Goal: Transaction & Acquisition: Purchase product/service

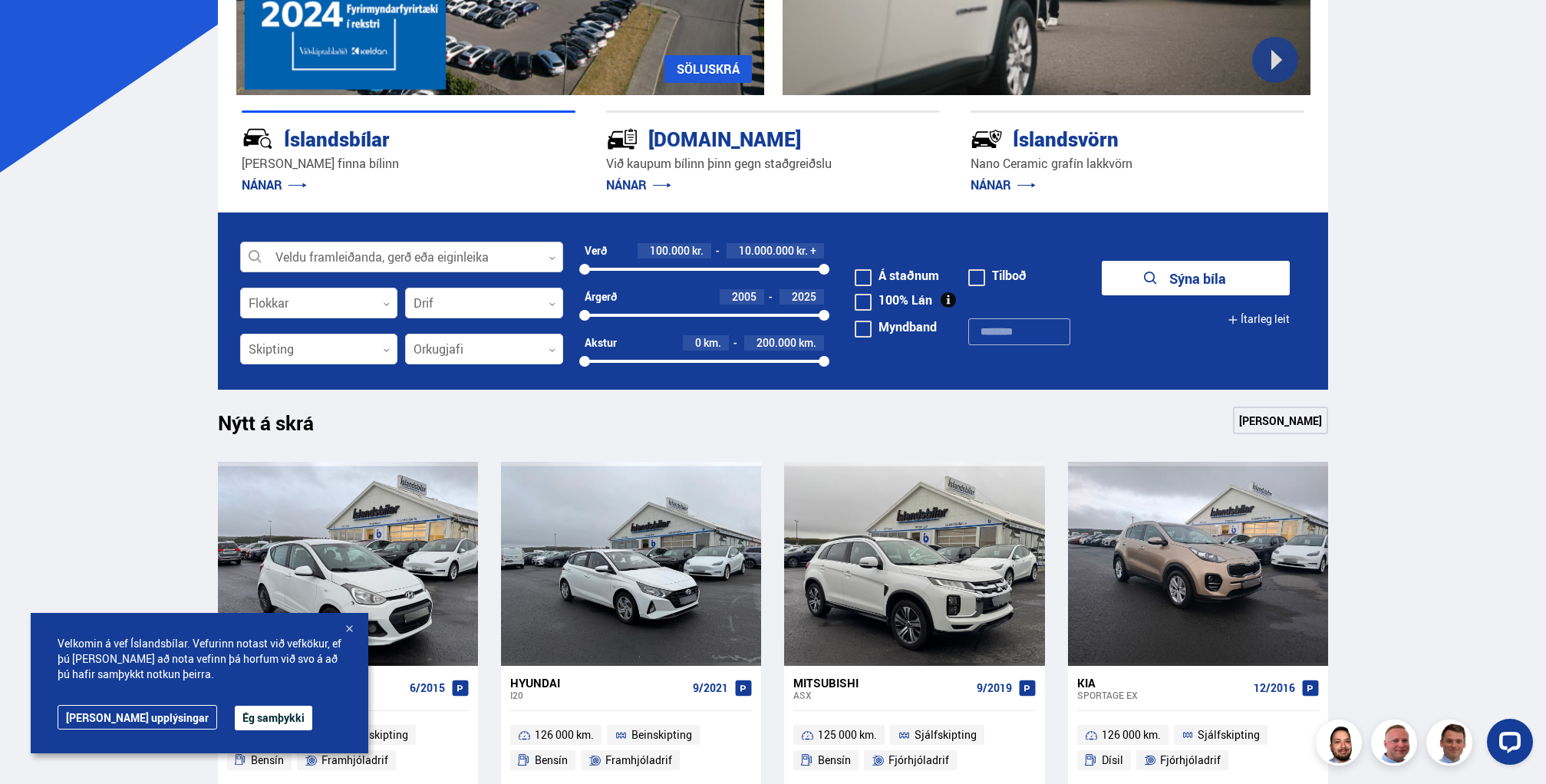
click at [287, 253] on div at bounding box center [401, 258] width 323 height 31
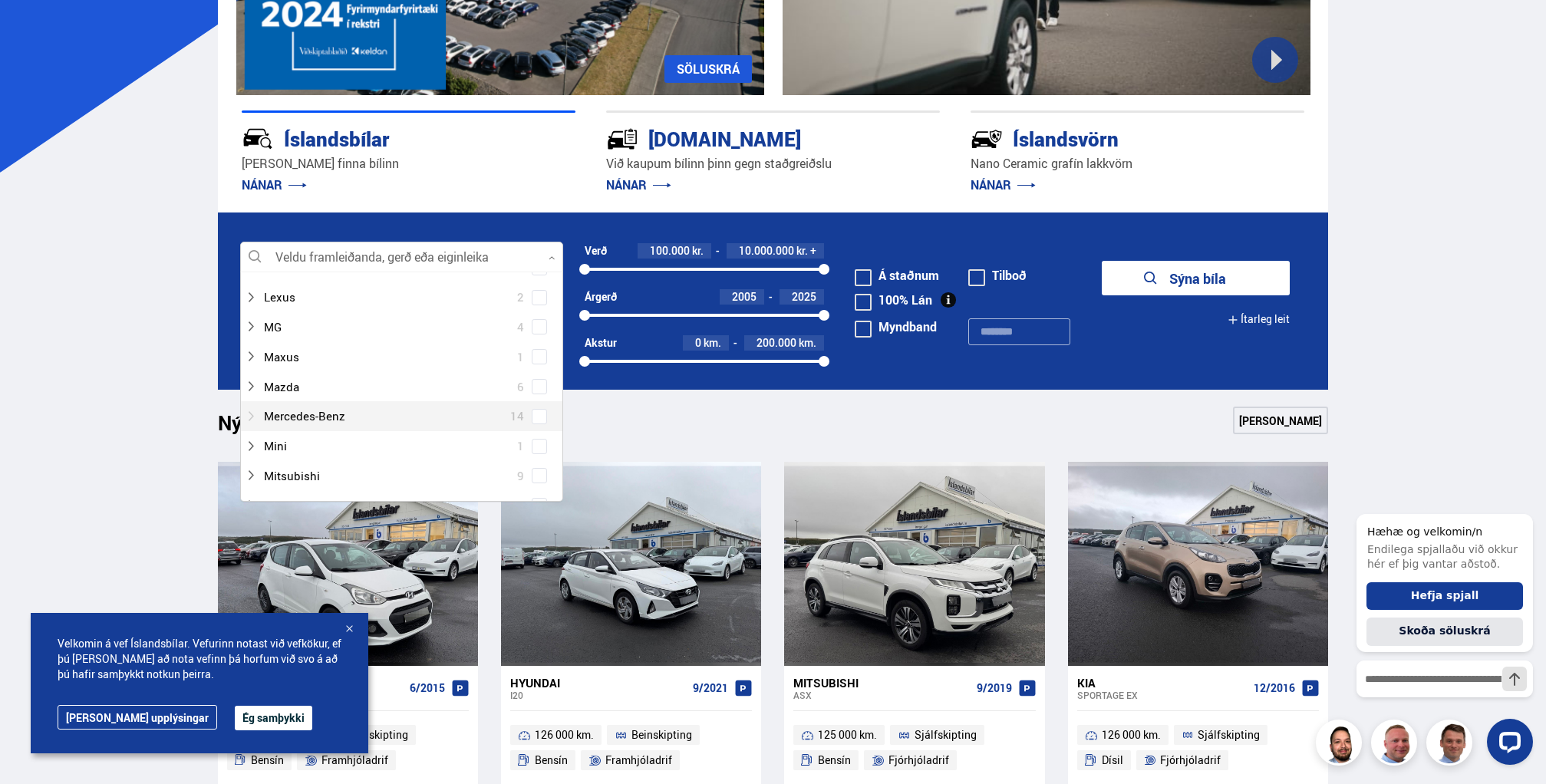
scroll to position [612, 0]
click at [294, 408] on div at bounding box center [386, 415] width 283 height 23
click at [313, 411] on div at bounding box center [386, 415] width 283 height 23
click at [536, 416] on span at bounding box center [539, 415] width 7 height 7
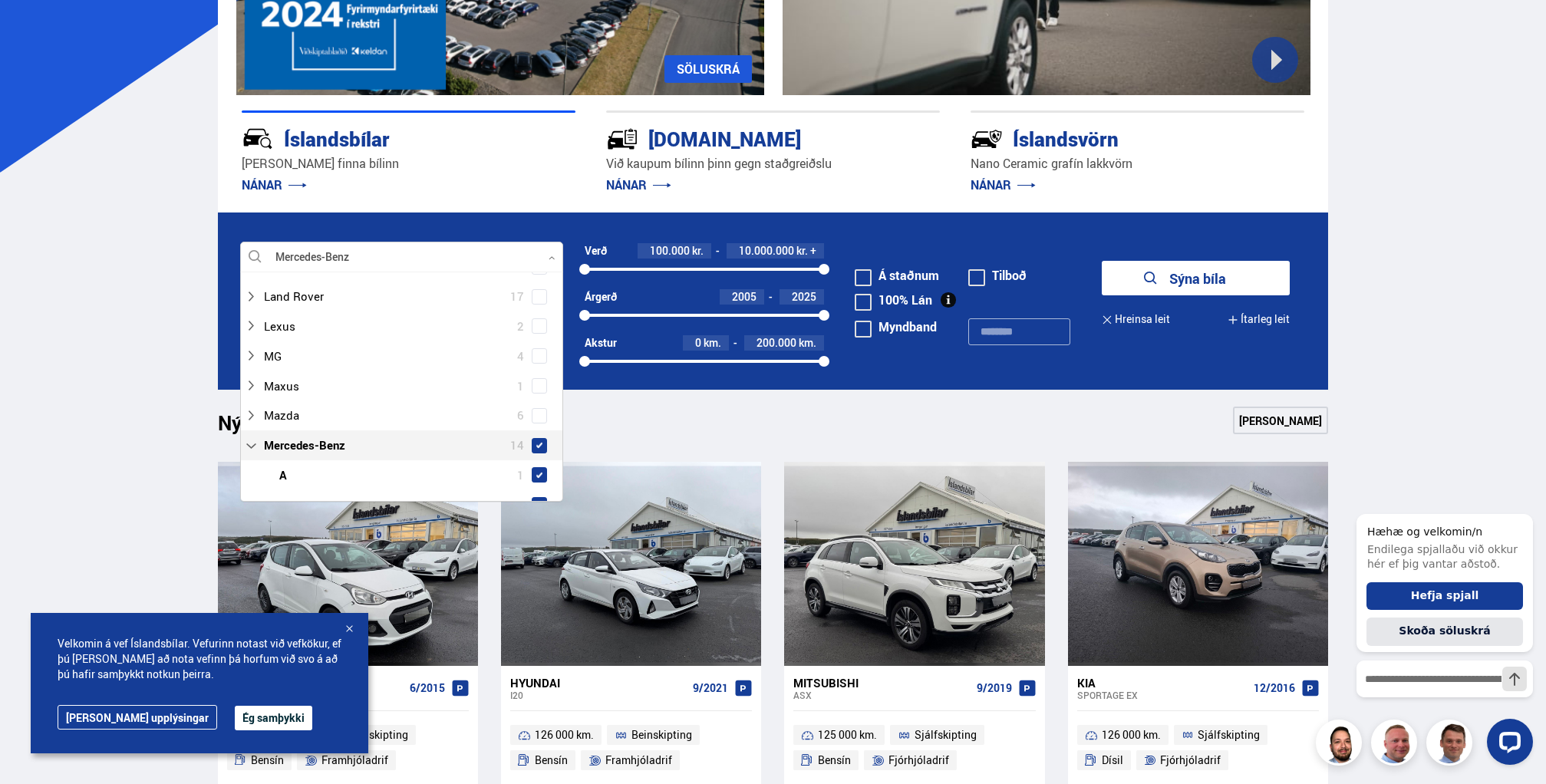
scroll to position [642, 0]
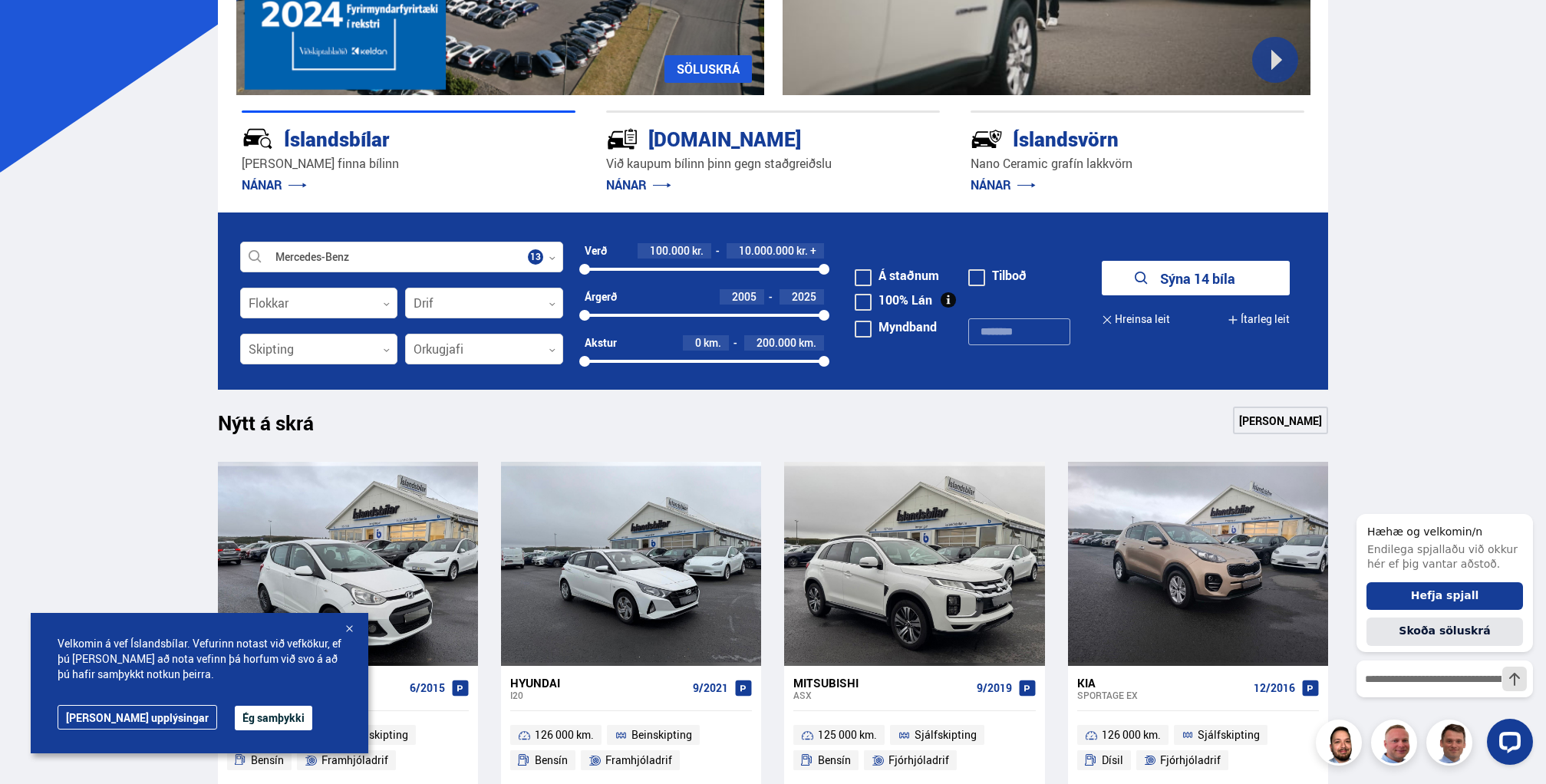
click at [1179, 270] on button "Sýna 14 bíla" at bounding box center [1195, 277] width 188 height 35
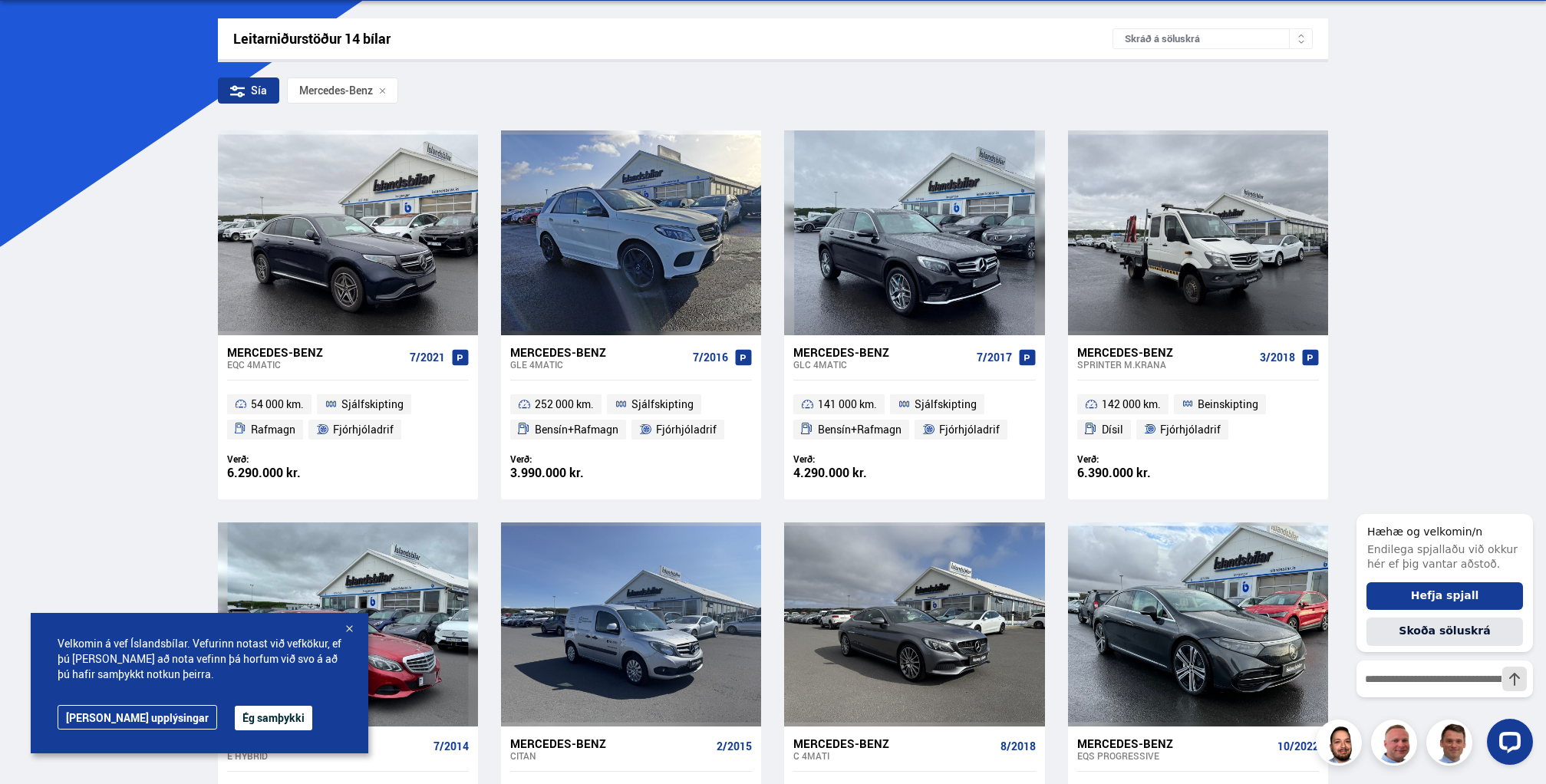
scroll to position [231, 0]
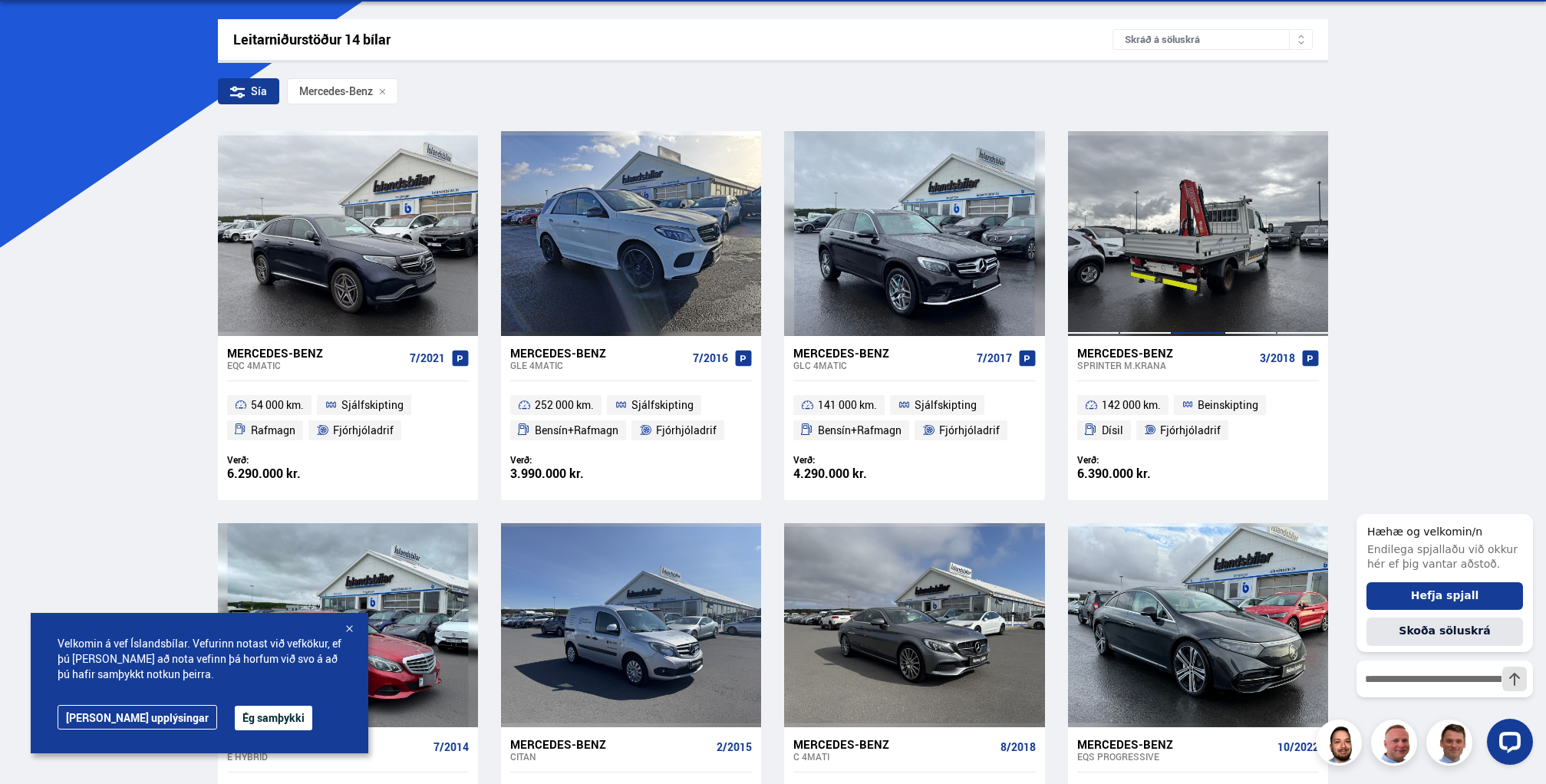
click at [1174, 245] on div at bounding box center [1197, 233] width 52 height 204
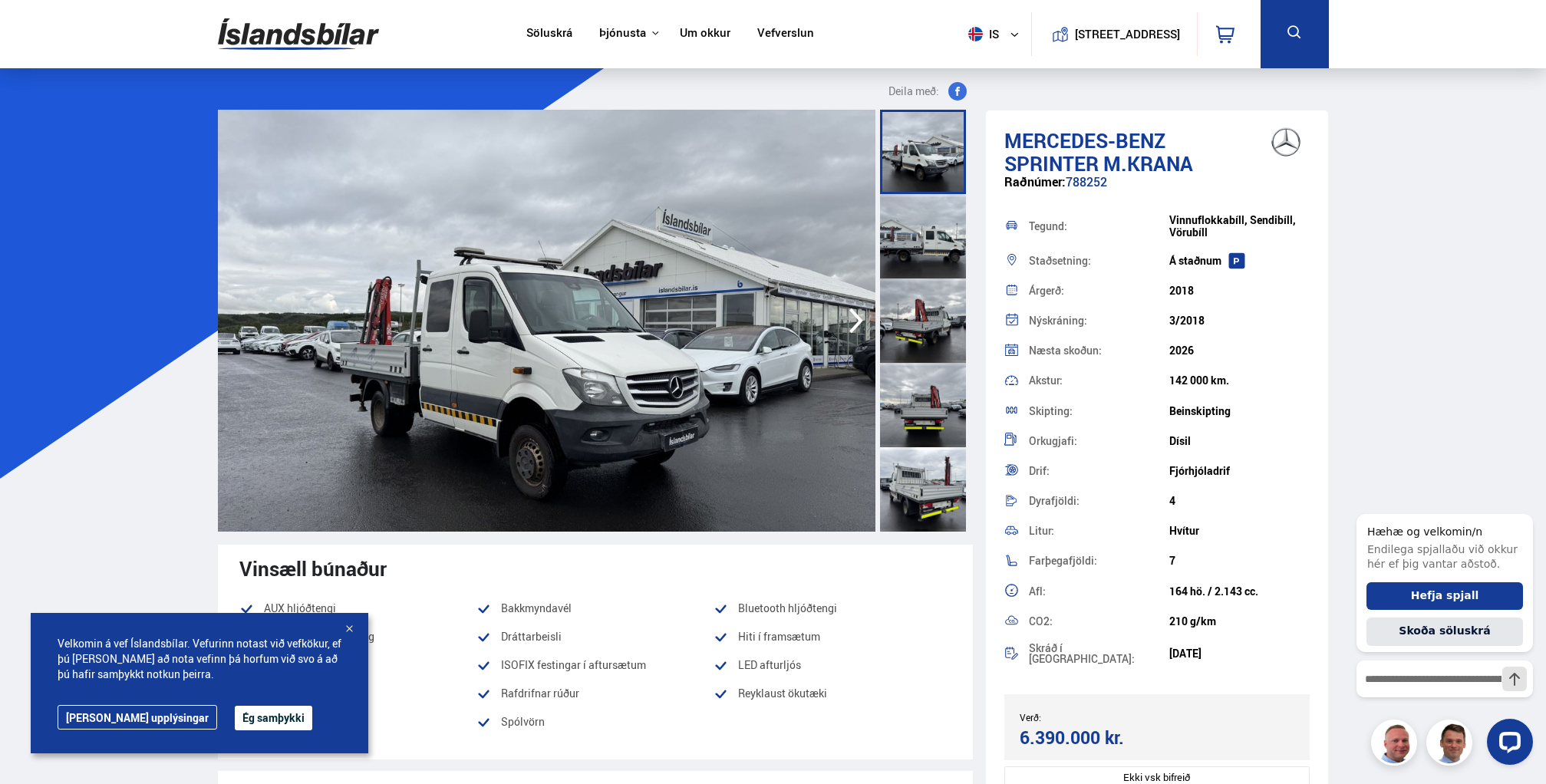
click at [482, 335] on img at bounding box center [546, 320] width 658 height 422
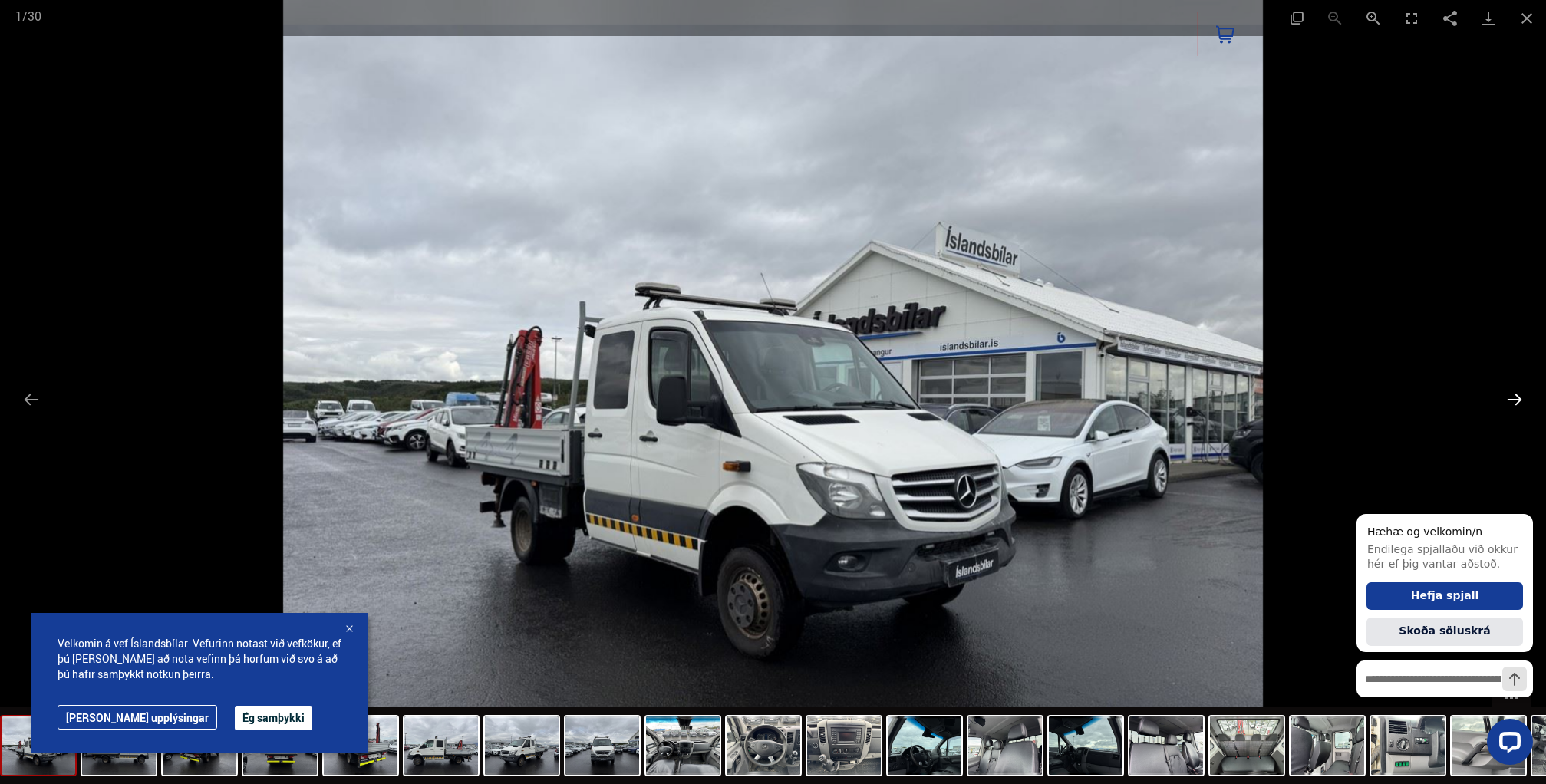
click at [1511, 397] on button "Next slide" at bounding box center [1515, 399] width 32 height 30
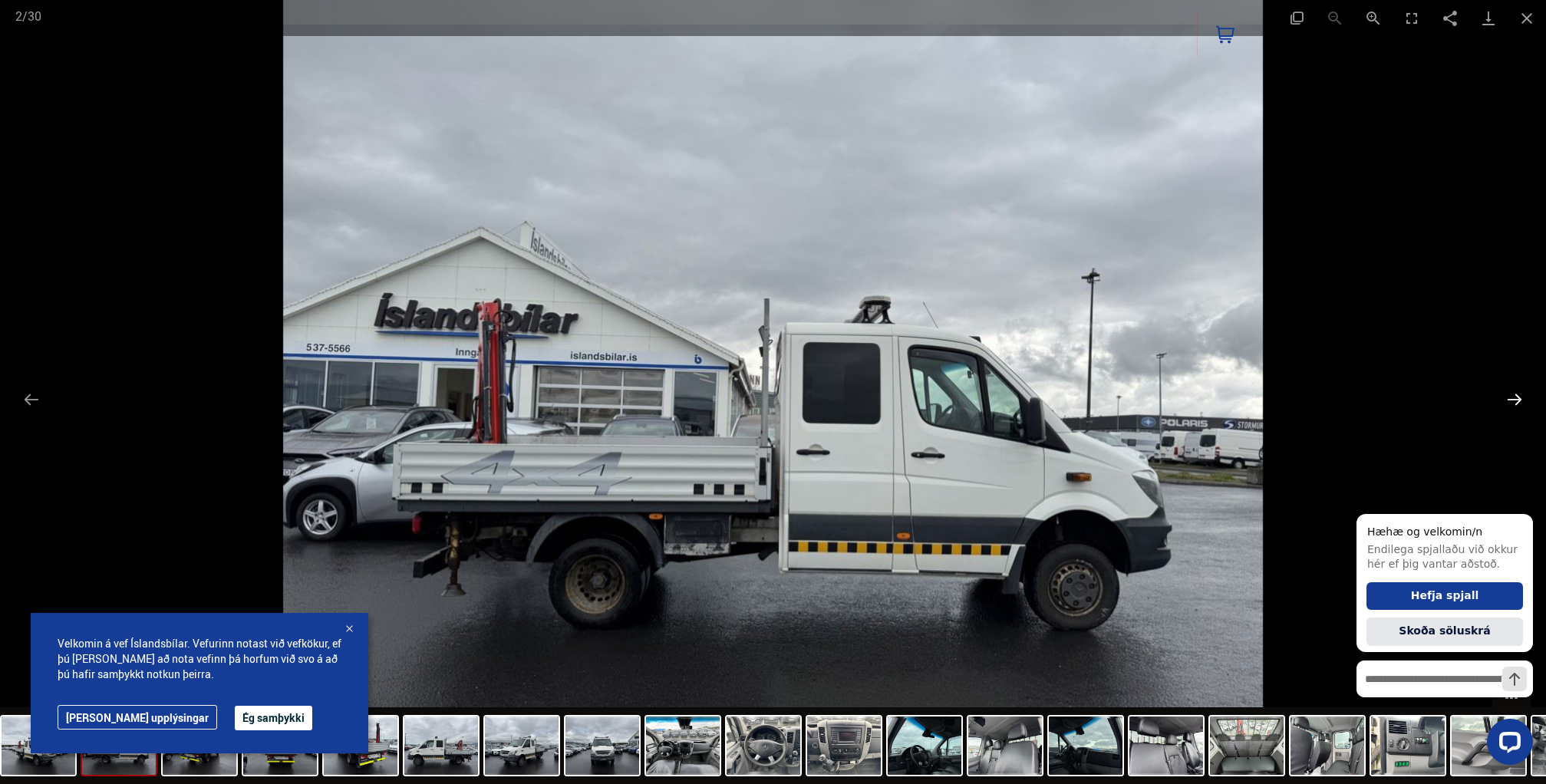
click at [1511, 397] on button "Next slide" at bounding box center [1515, 399] width 32 height 30
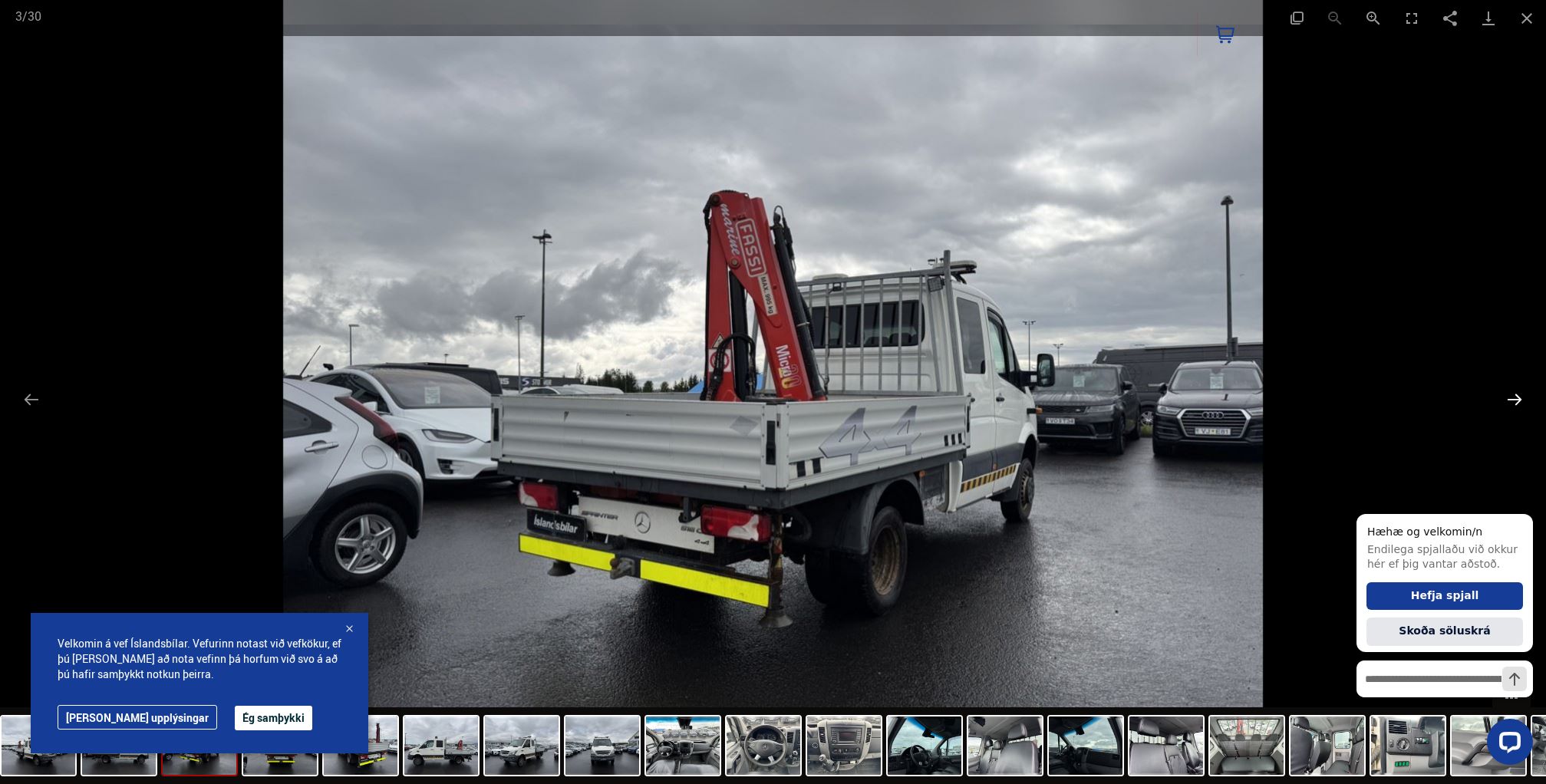
click at [1511, 397] on button "Next slide" at bounding box center [1515, 399] width 32 height 30
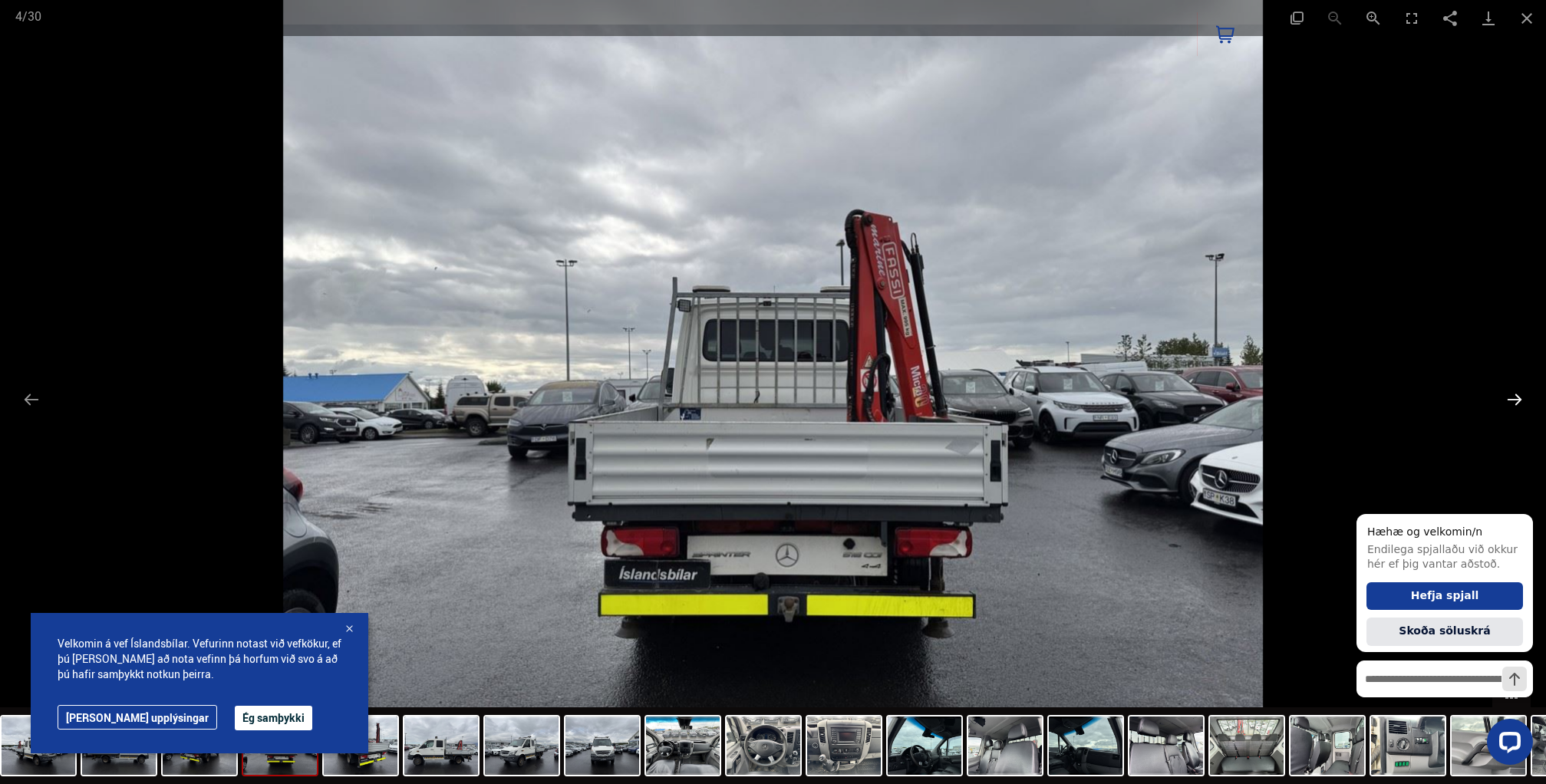
click at [1511, 397] on button "Next slide" at bounding box center [1515, 399] width 32 height 30
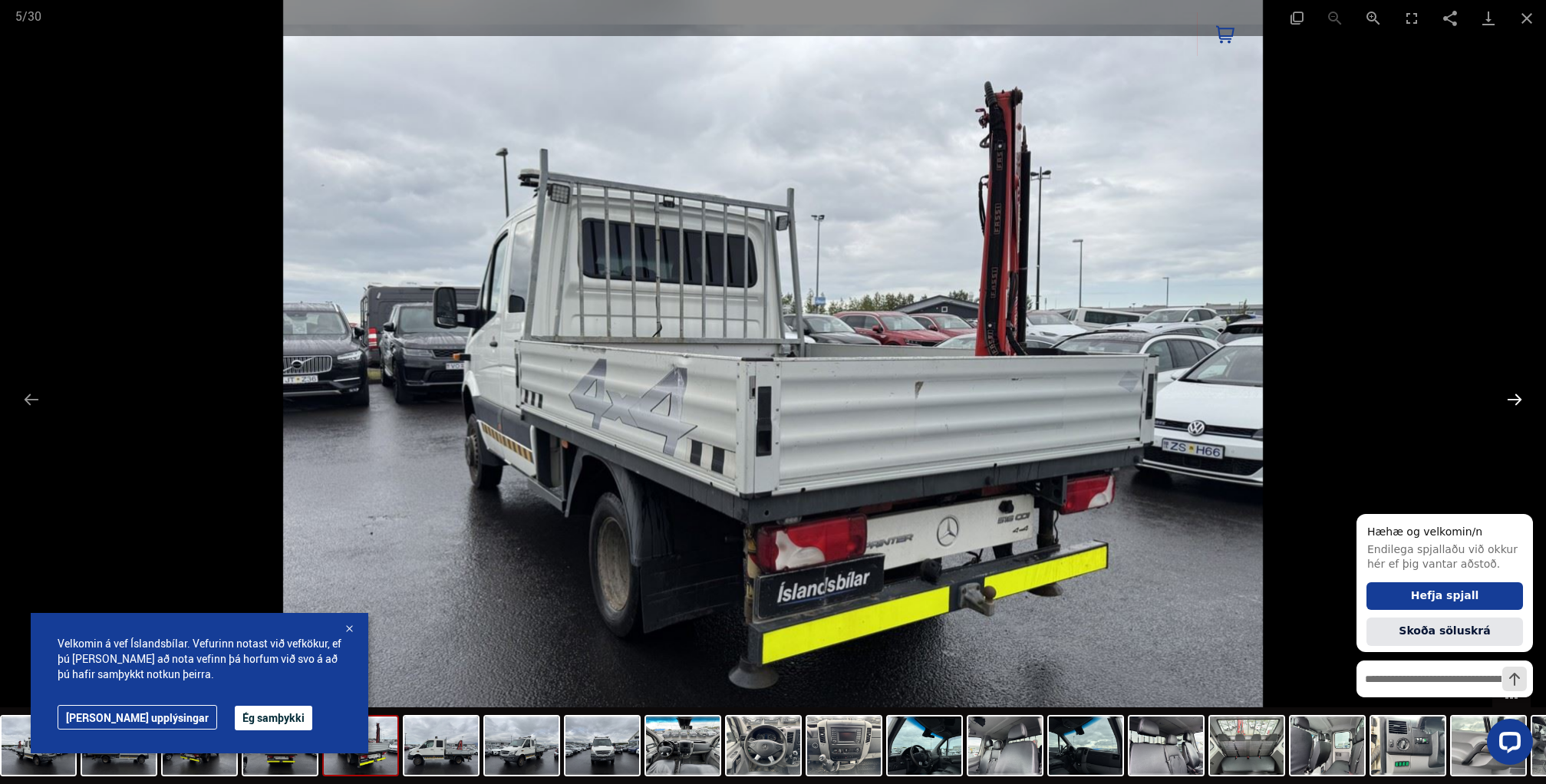
click at [1511, 397] on button "Next slide" at bounding box center [1515, 399] width 32 height 30
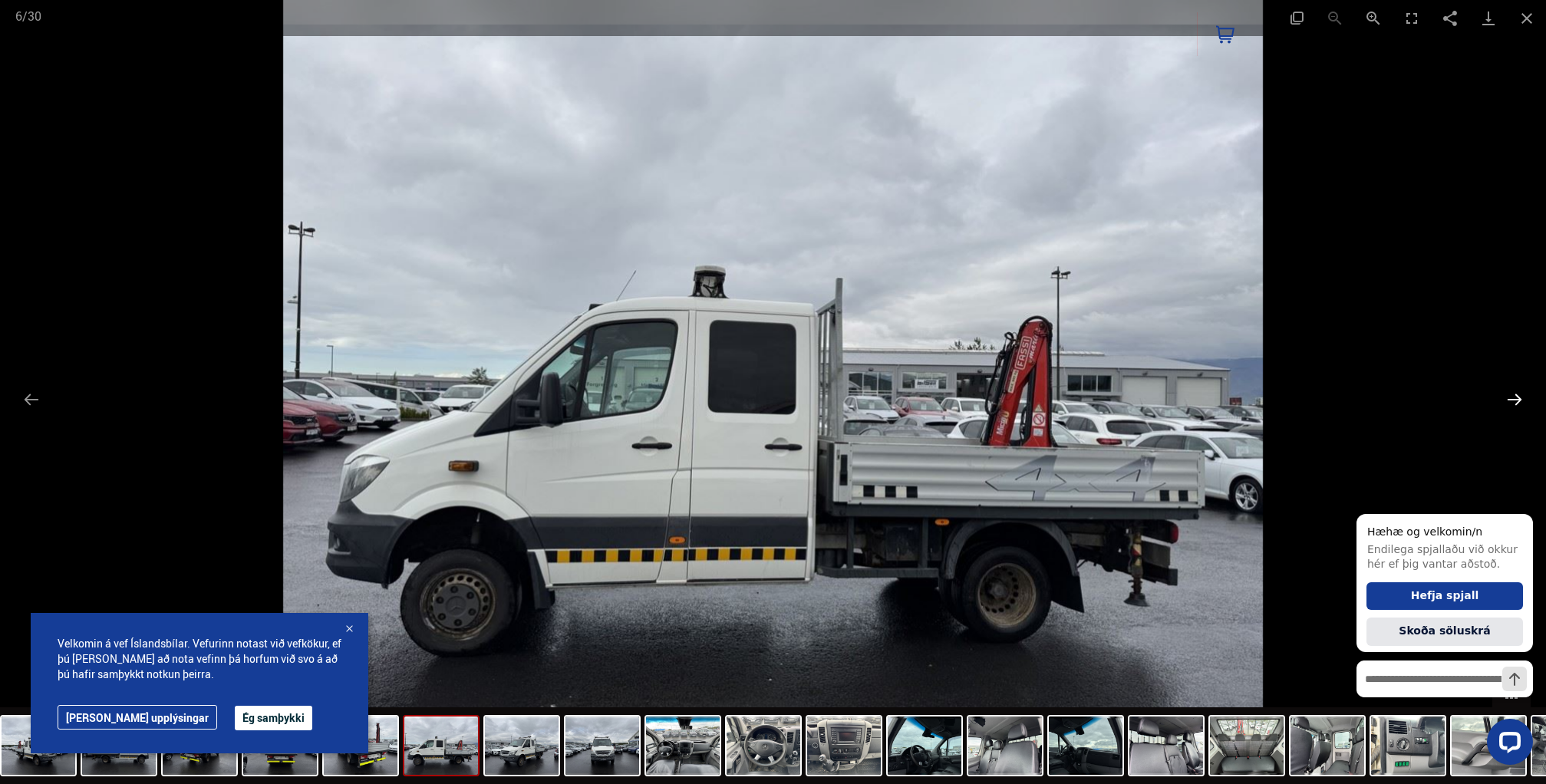
click at [1511, 397] on button "Next slide" at bounding box center [1515, 399] width 32 height 30
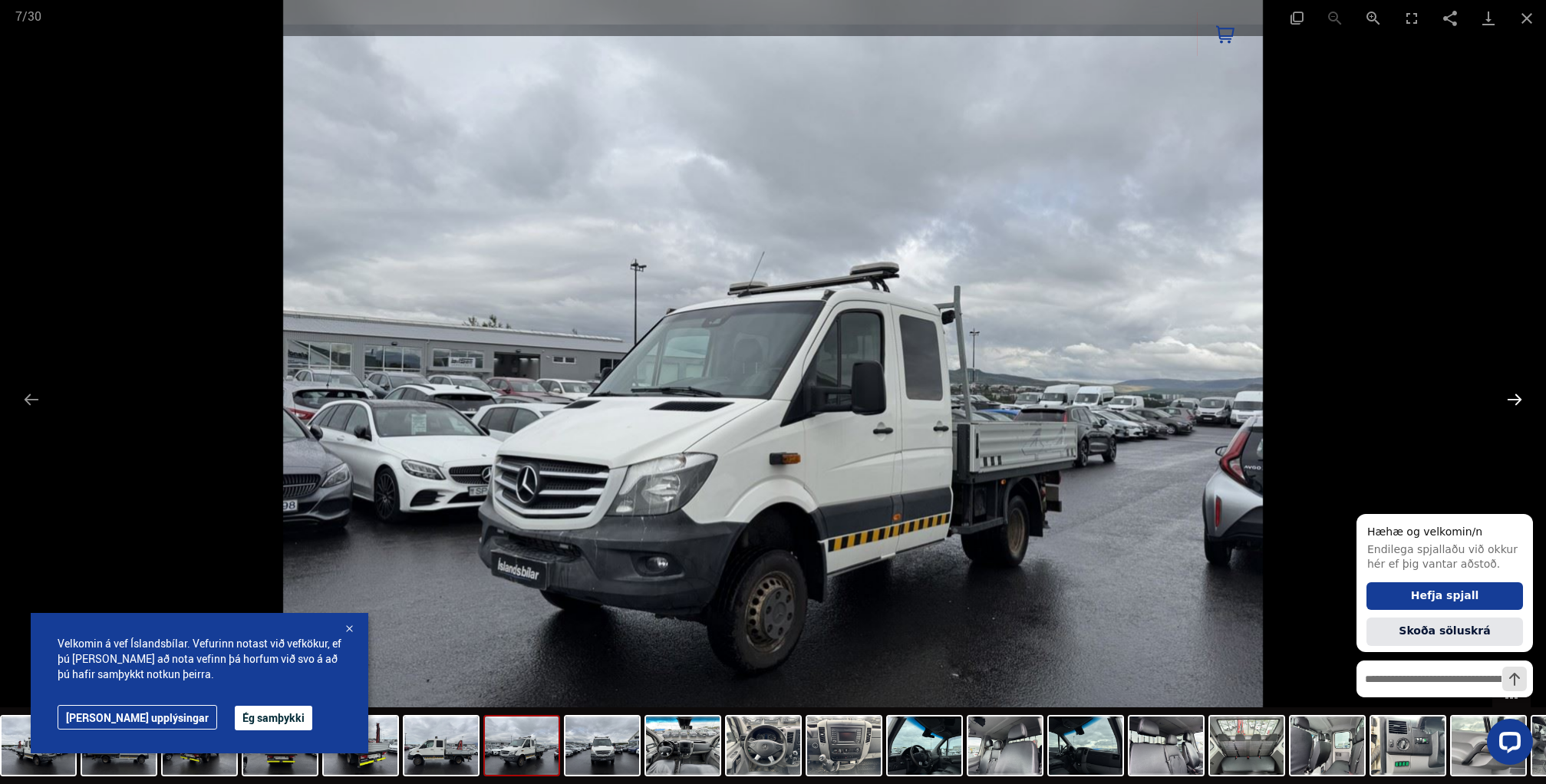
click at [1511, 397] on button "Next slide" at bounding box center [1515, 399] width 32 height 30
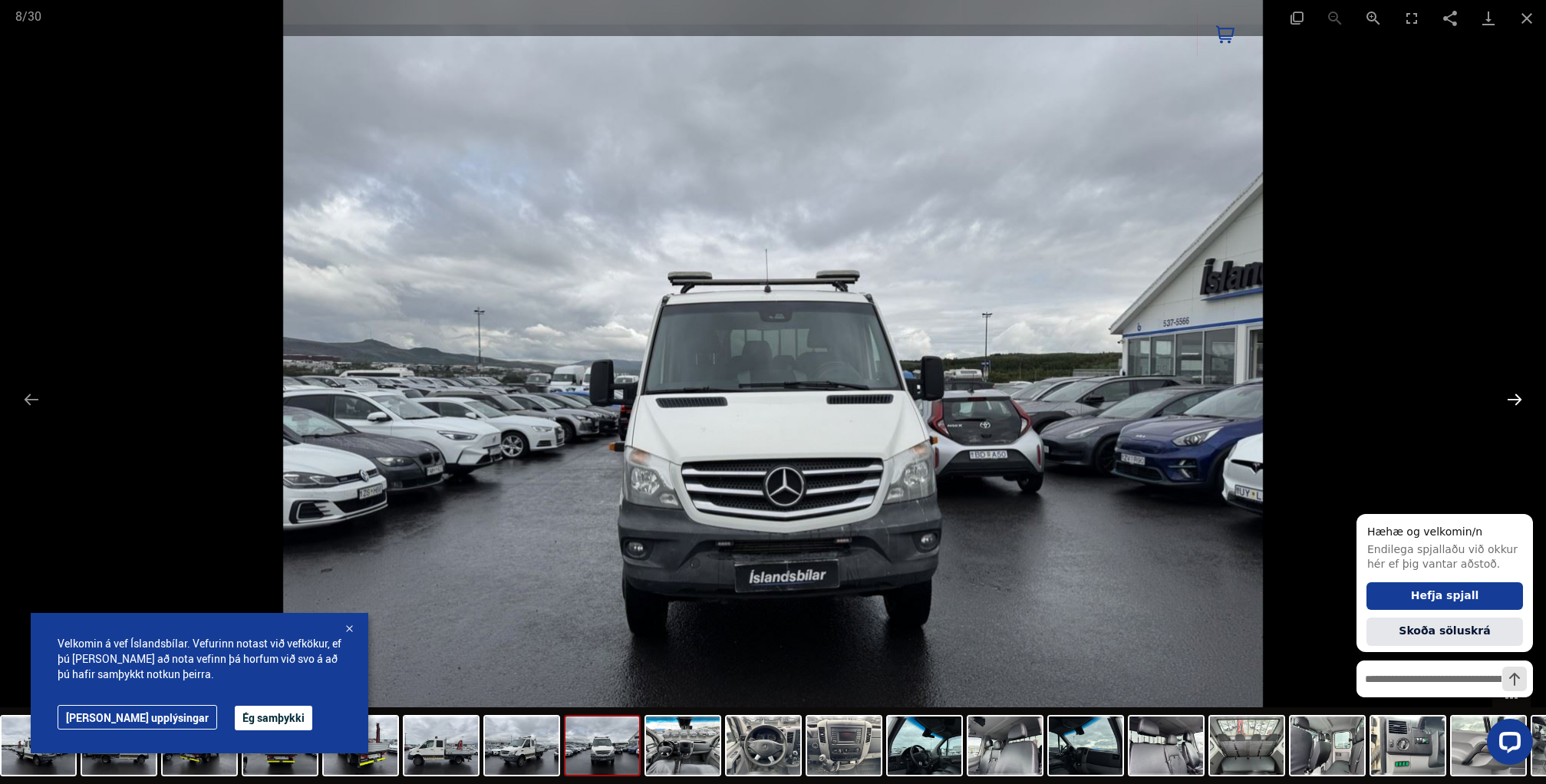
click at [1511, 397] on button "Next slide" at bounding box center [1515, 399] width 32 height 30
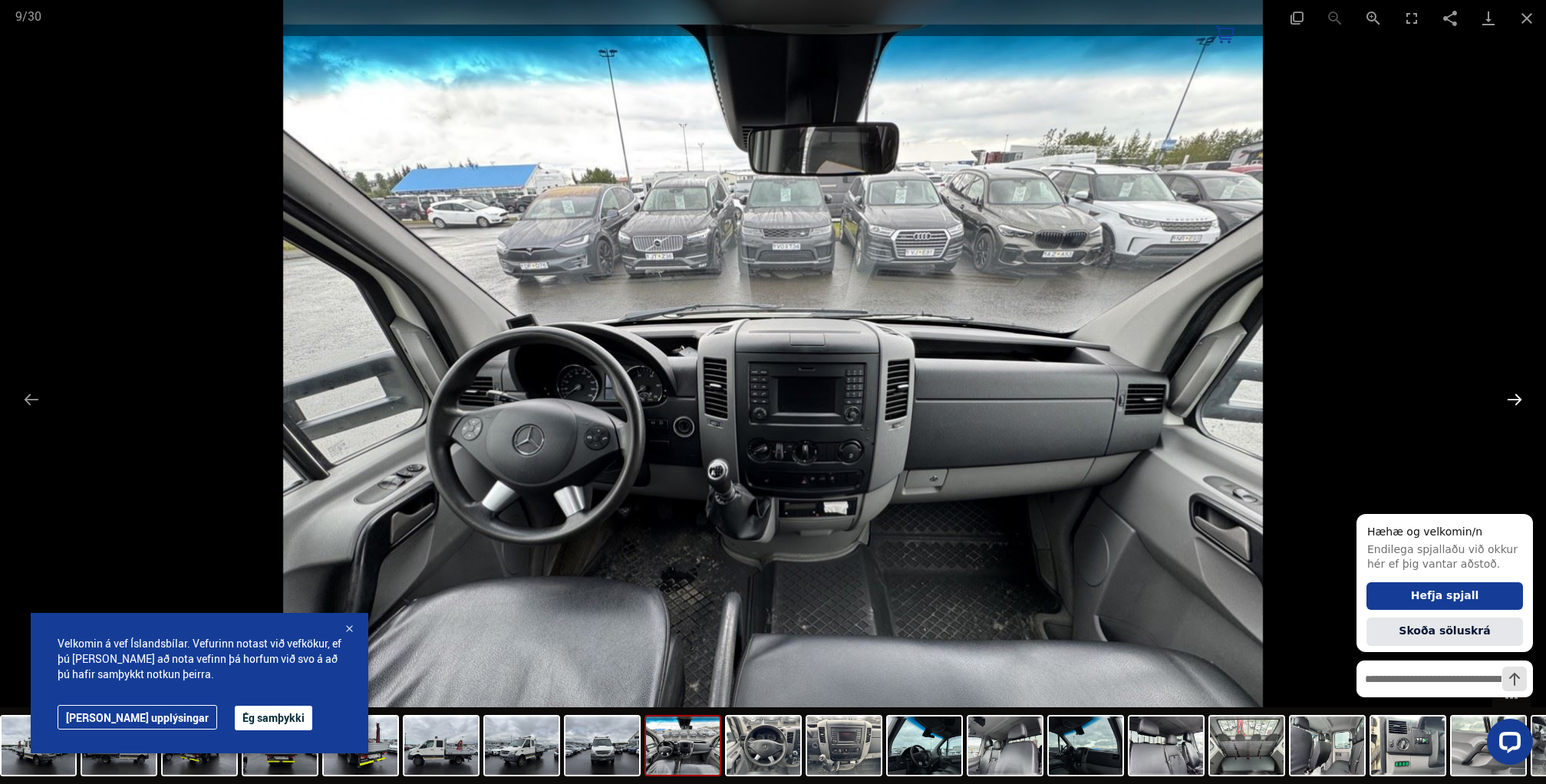
click at [1511, 397] on button "Next slide" at bounding box center [1515, 399] width 32 height 30
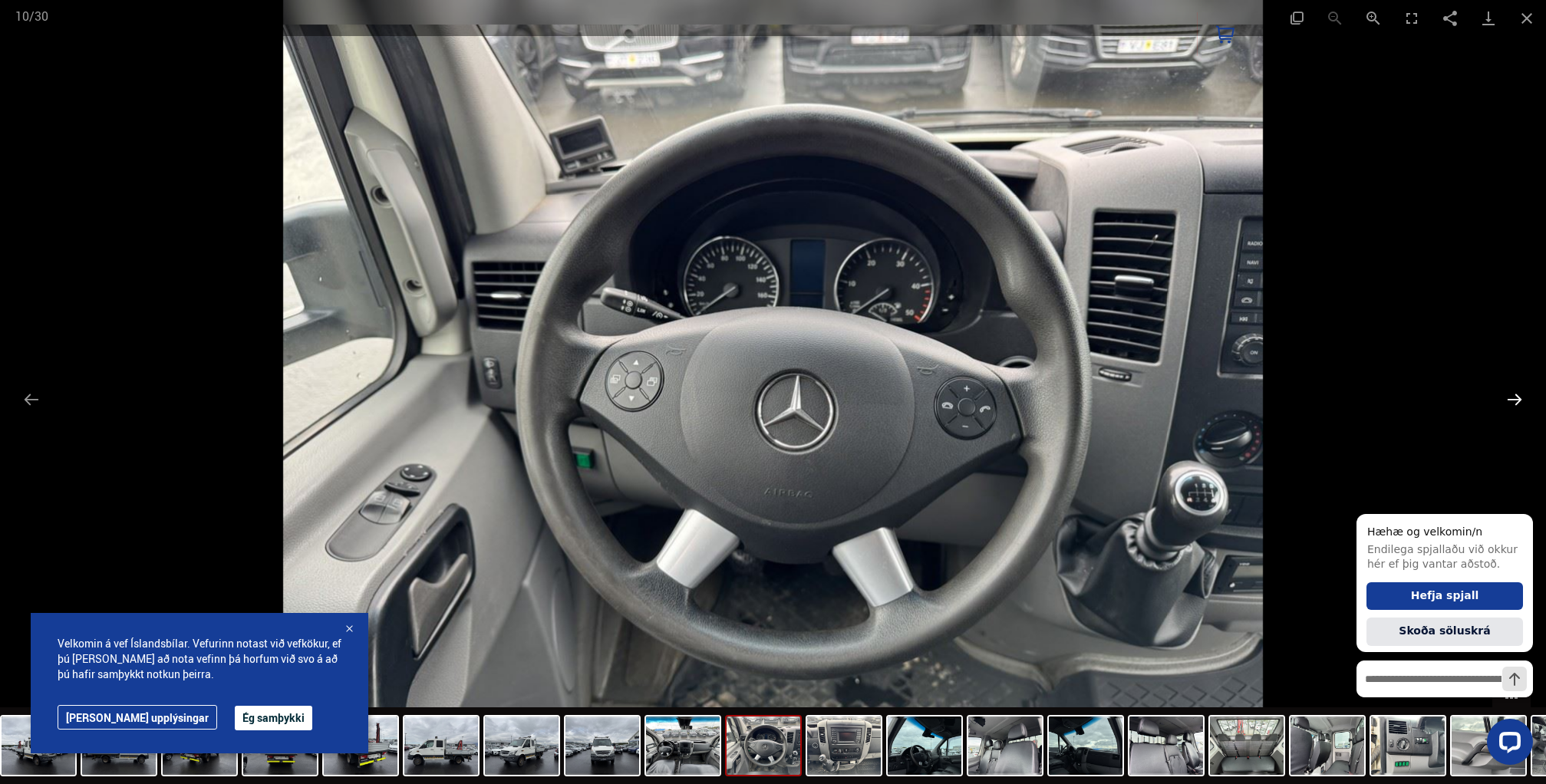
click at [1511, 397] on button "Next slide" at bounding box center [1515, 399] width 32 height 30
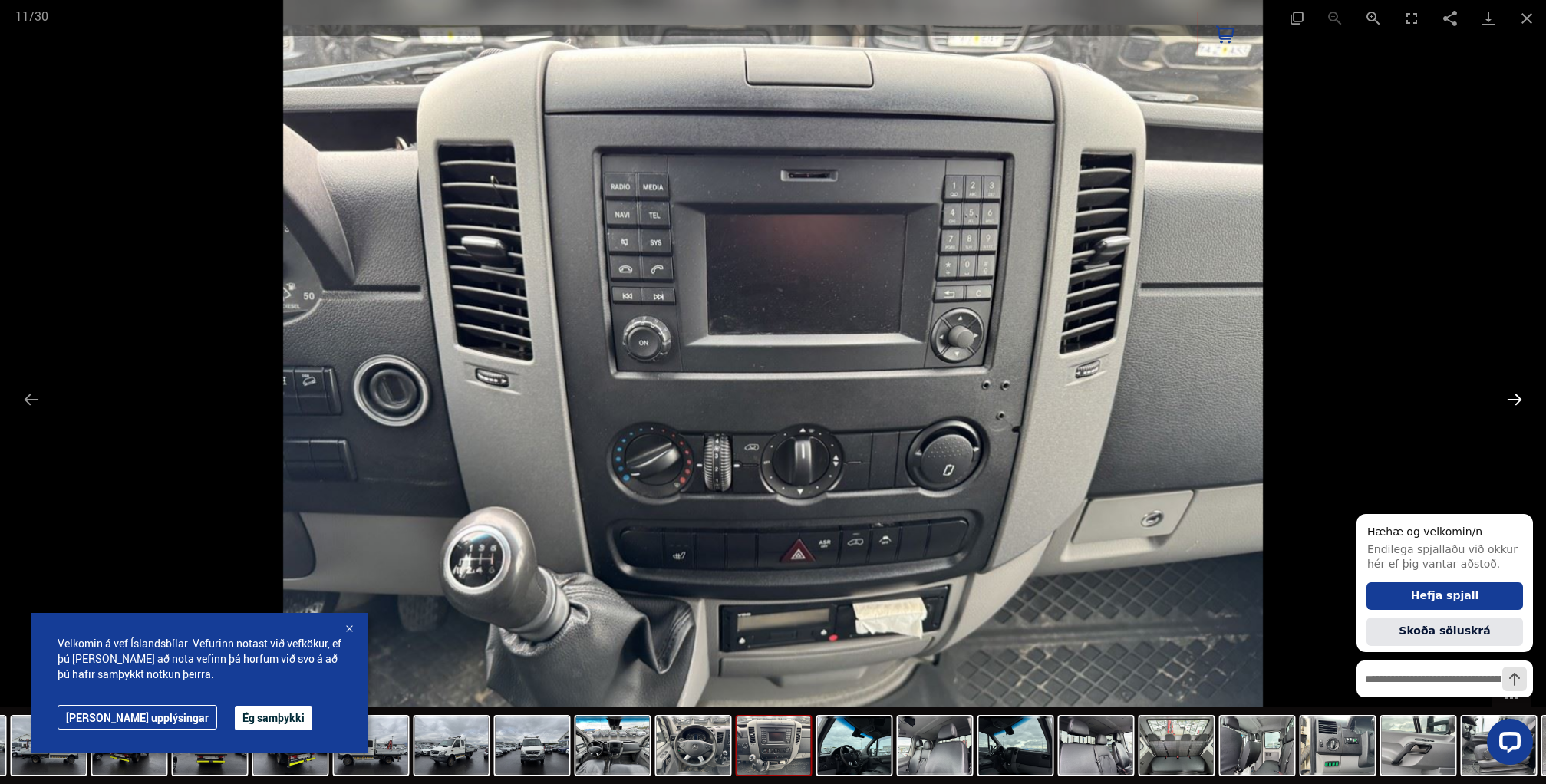
click at [1511, 397] on button "Next slide" at bounding box center [1515, 399] width 32 height 30
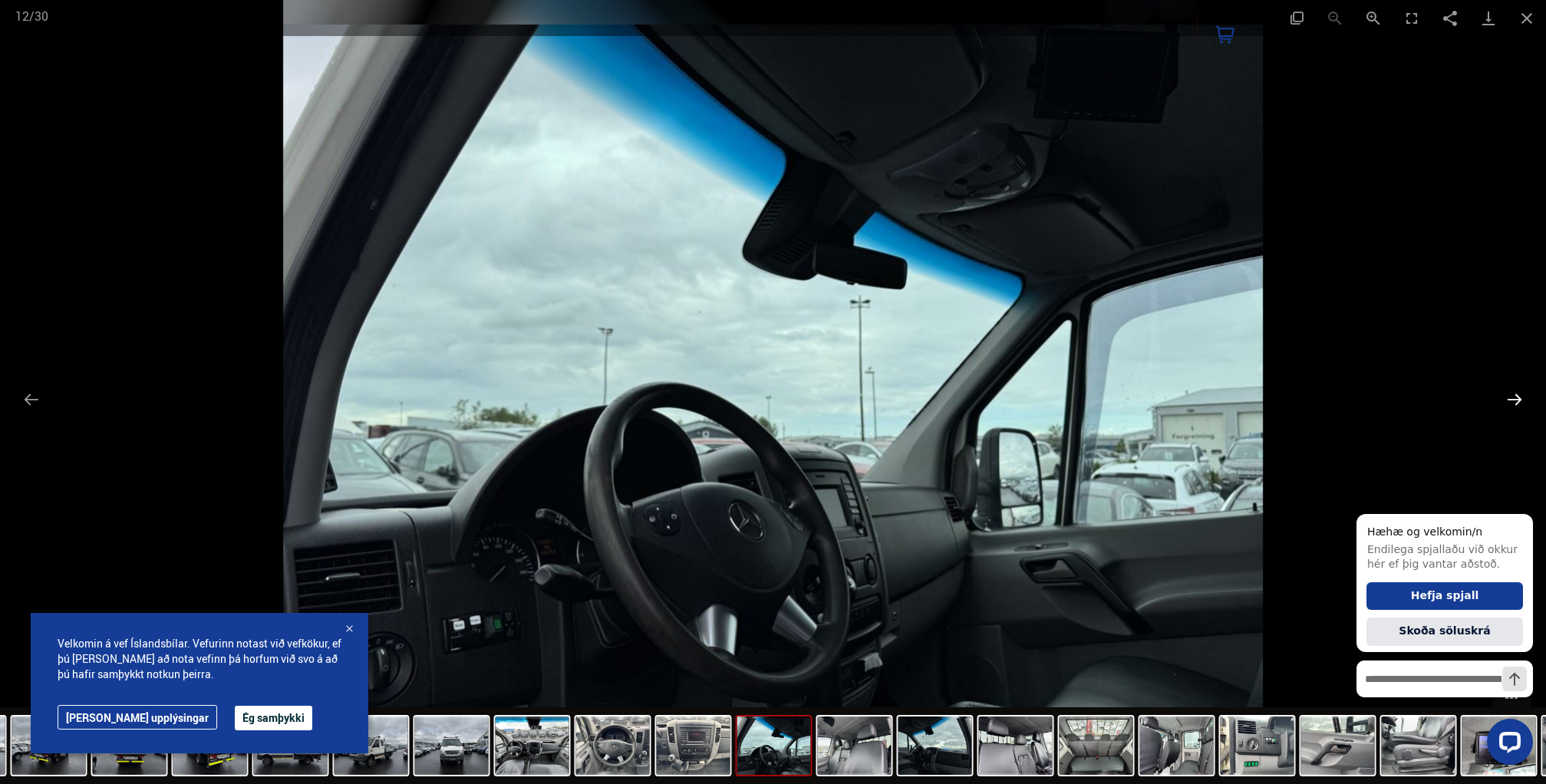
click at [1511, 397] on button "Next slide" at bounding box center [1515, 399] width 32 height 30
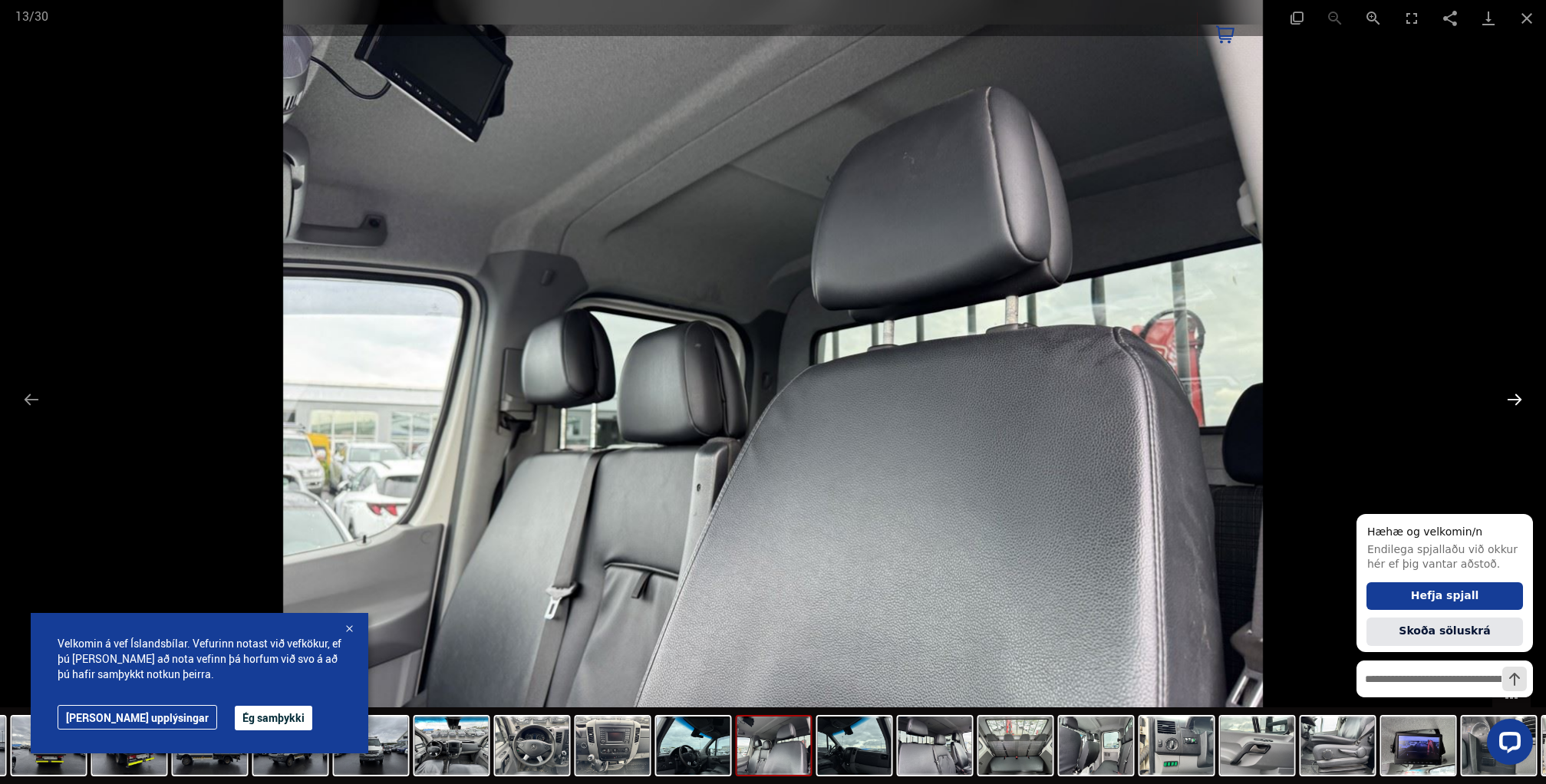
click at [1511, 397] on button "Next slide" at bounding box center [1515, 399] width 32 height 30
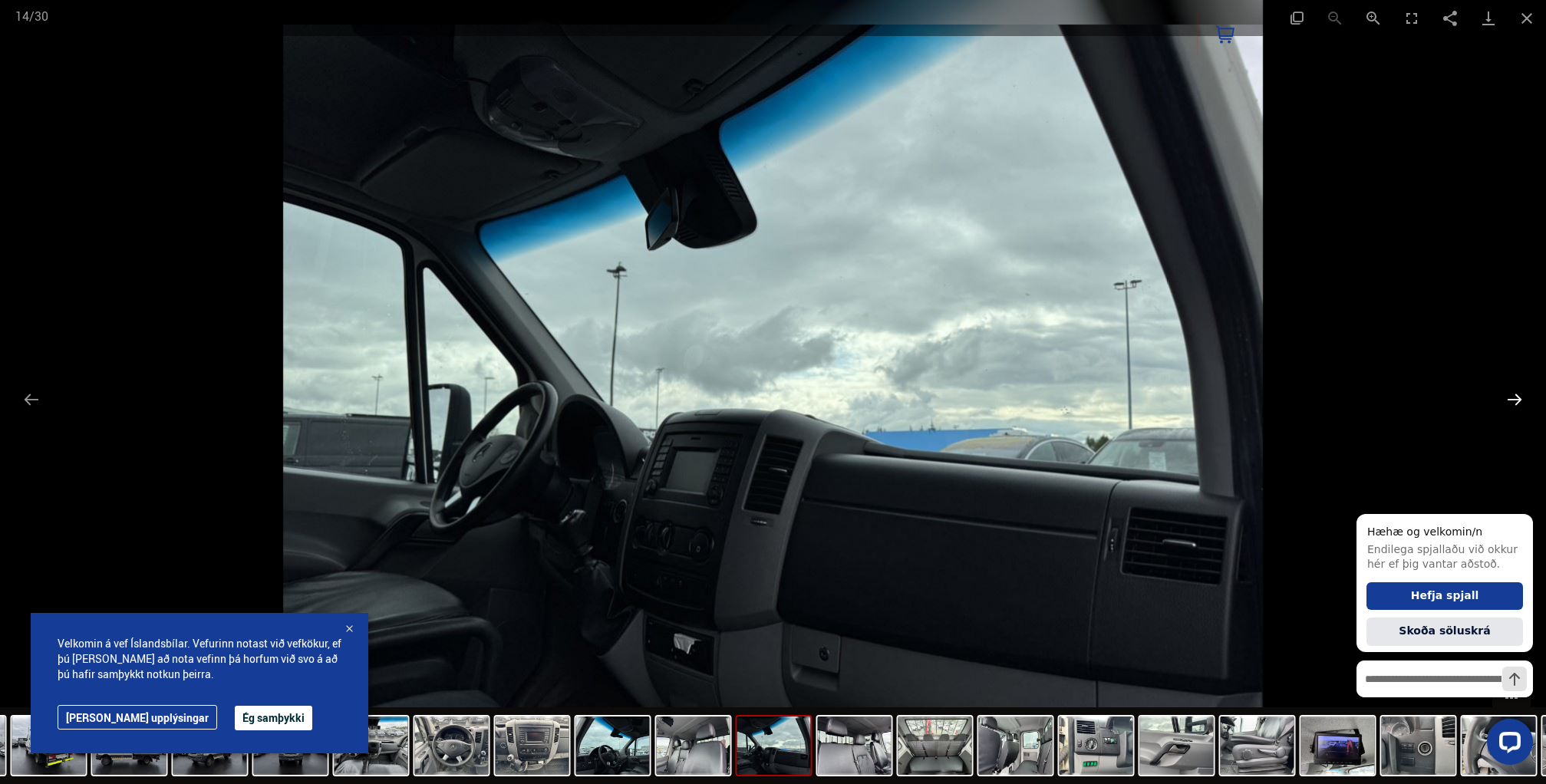
click at [1511, 397] on button "Next slide" at bounding box center [1515, 399] width 32 height 30
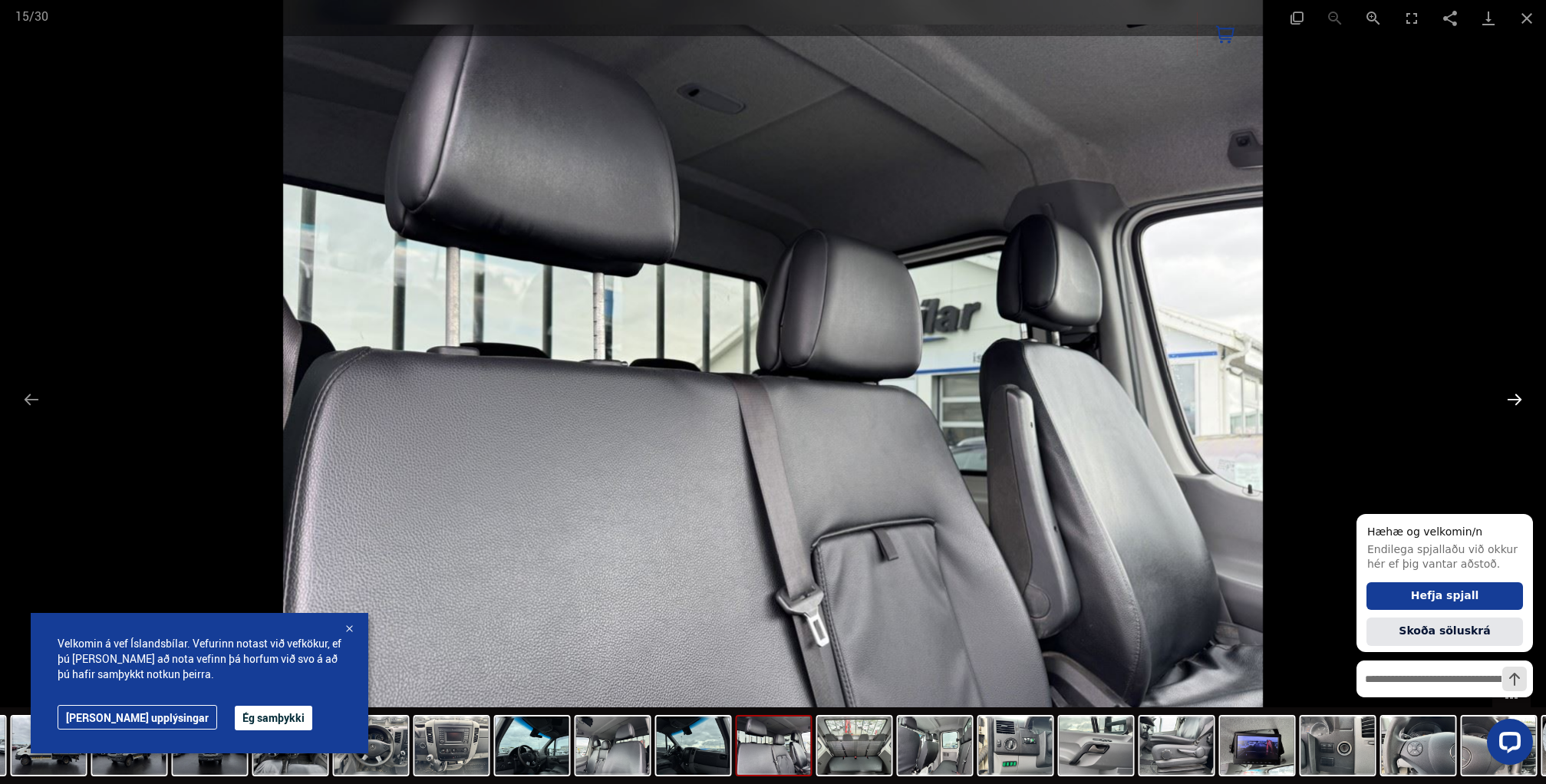
click at [1512, 397] on button "Next slide" at bounding box center [1515, 399] width 32 height 30
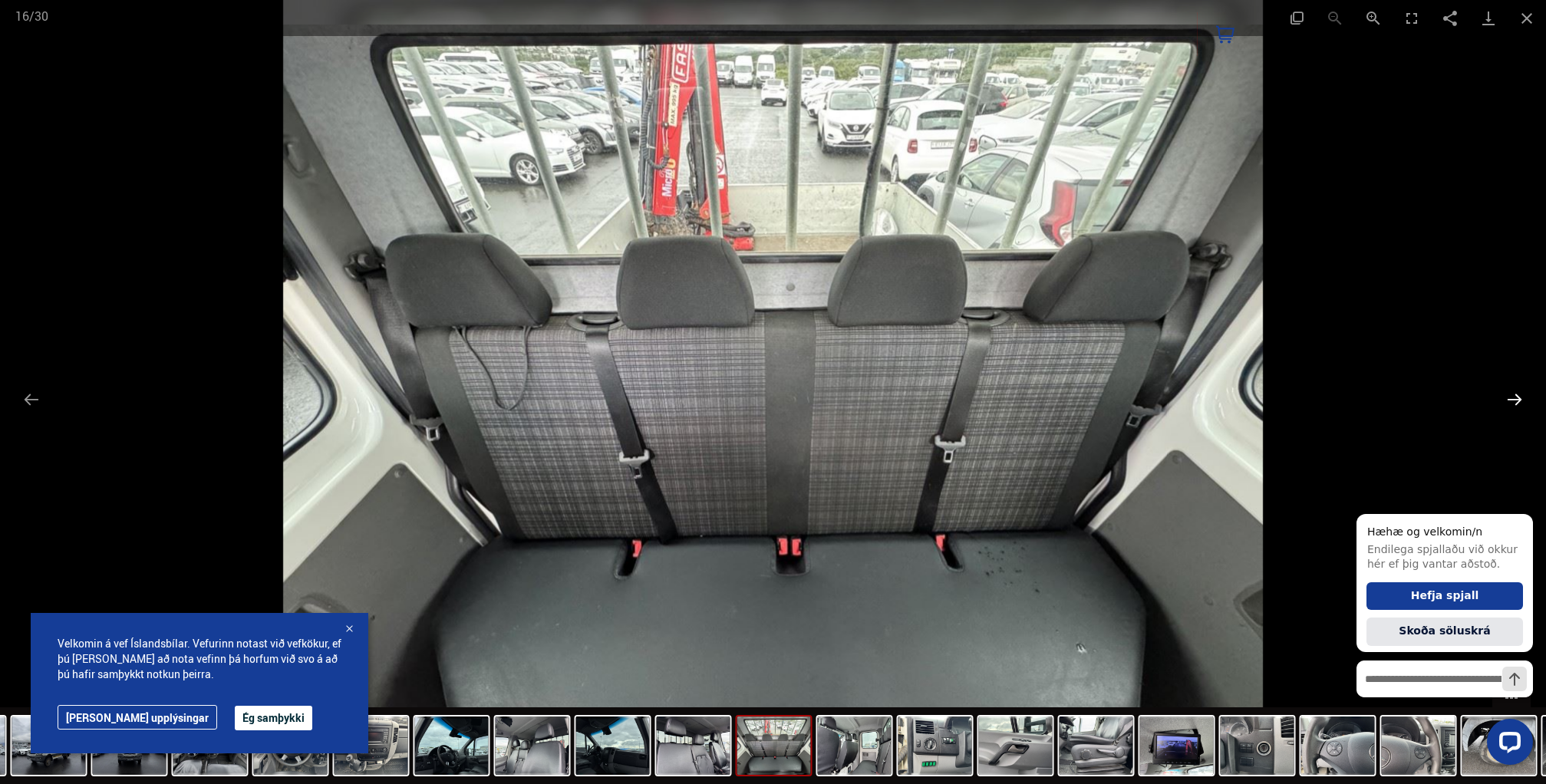
click at [1512, 396] on button "Next slide" at bounding box center [1515, 399] width 32 height 30
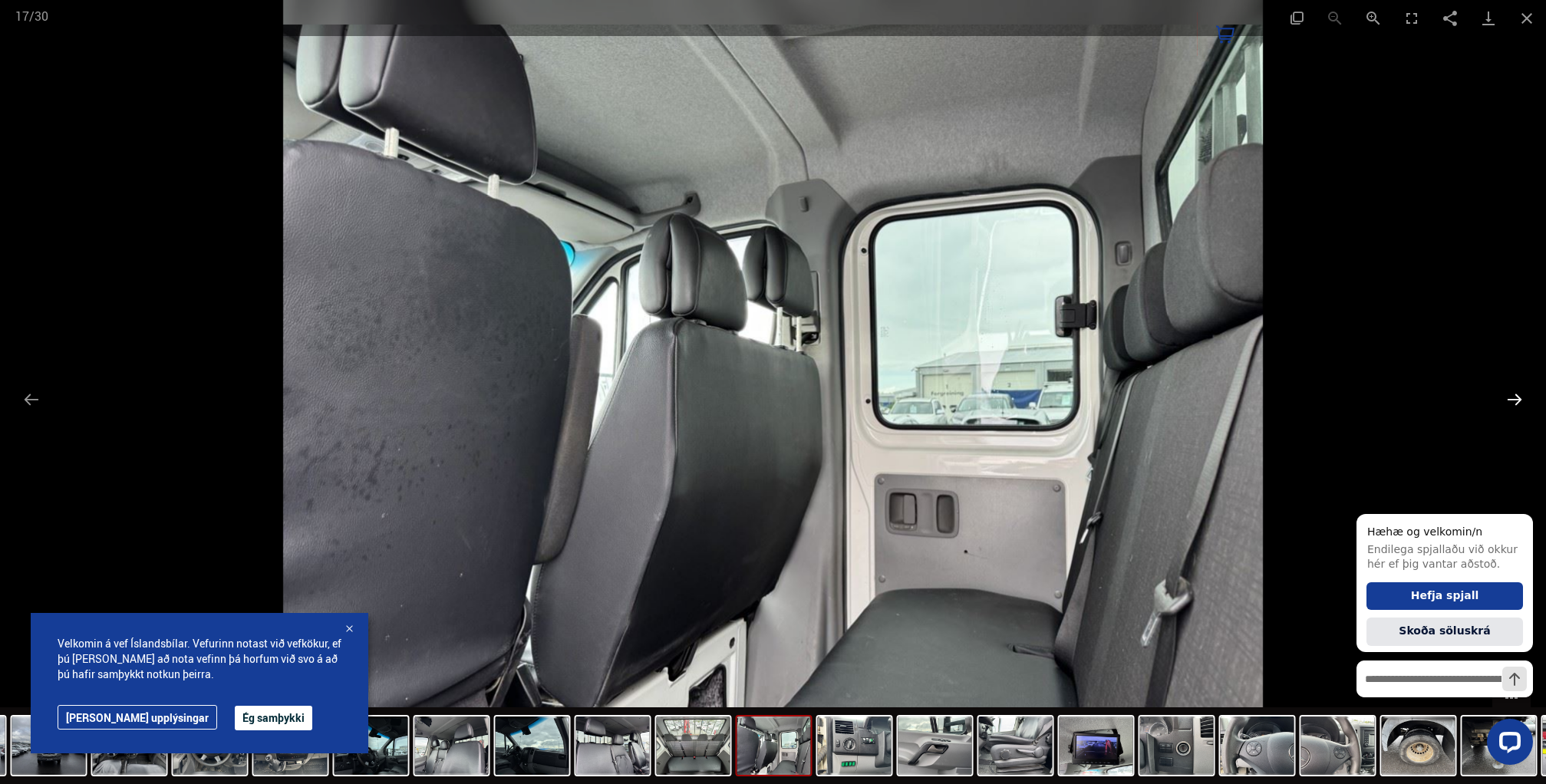
click at [1512, 397] on button "Next slide" at bounding box center [1515, 399] width 32 height 30
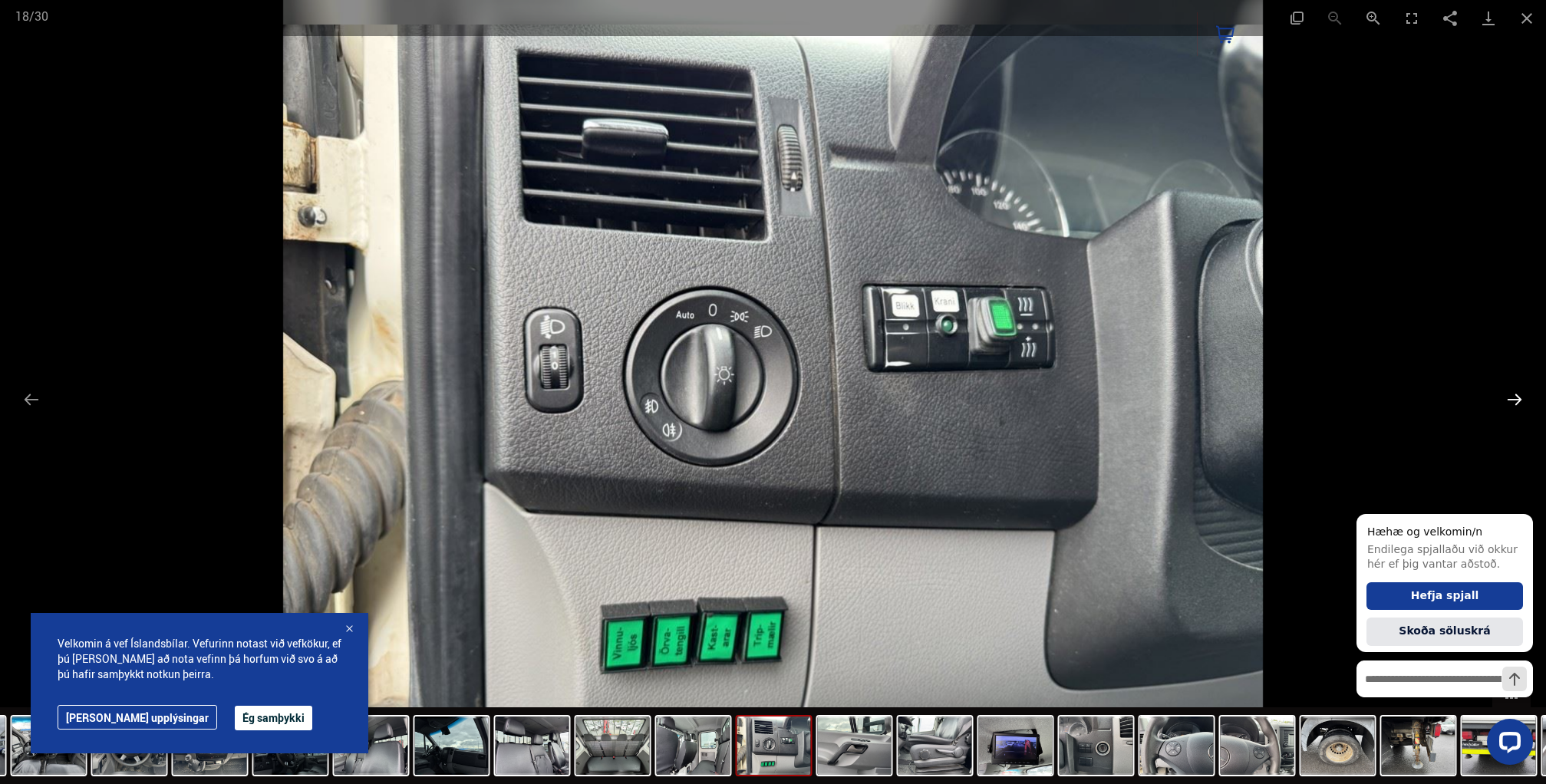
click at [1512, 397] on button "Next slide" at bounding box center [1515, 399] width 32 height 30
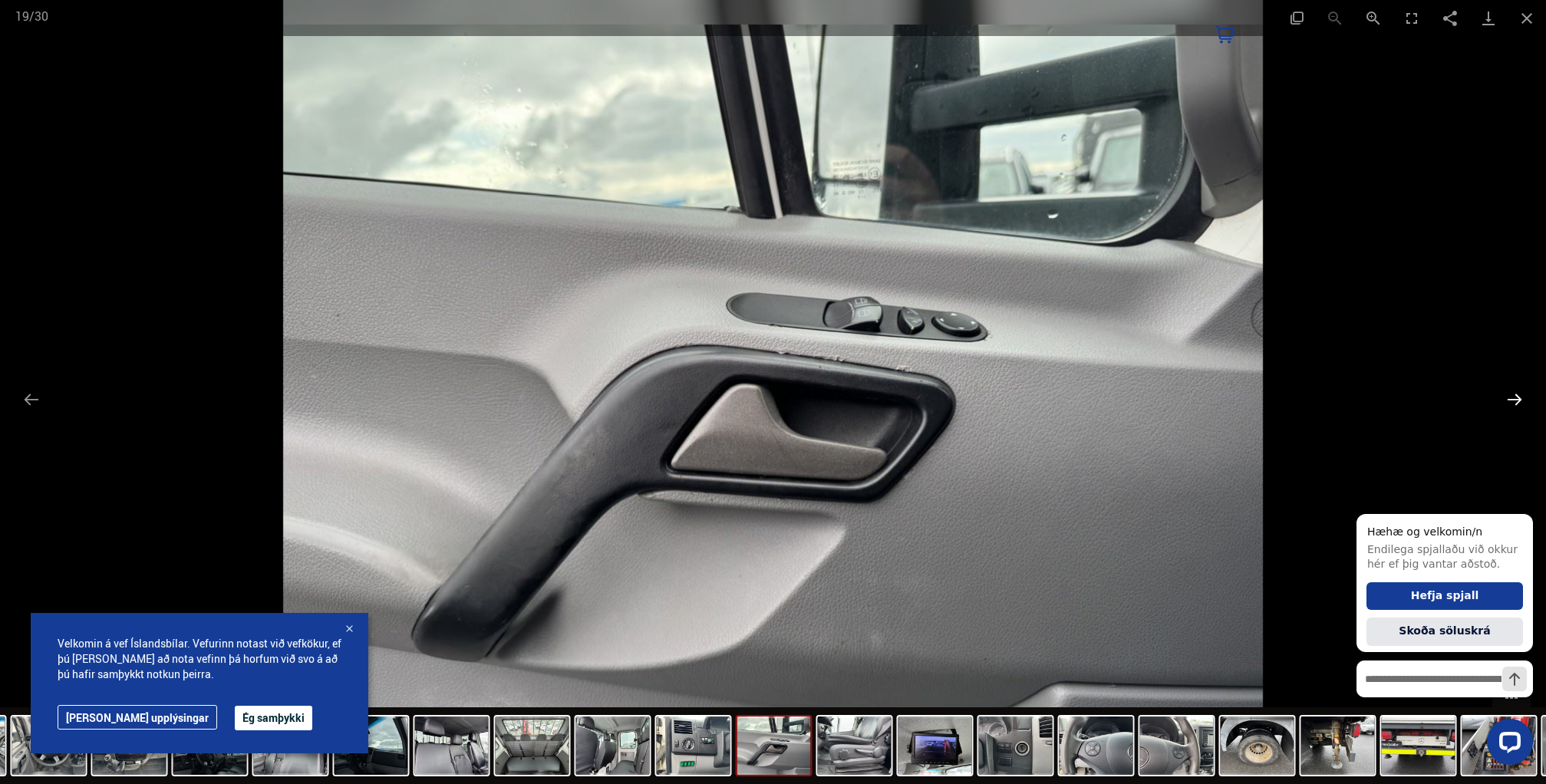
click at [1512, 396] on button "Next slide" at bounding box center [1515, 399] width 32 height 30
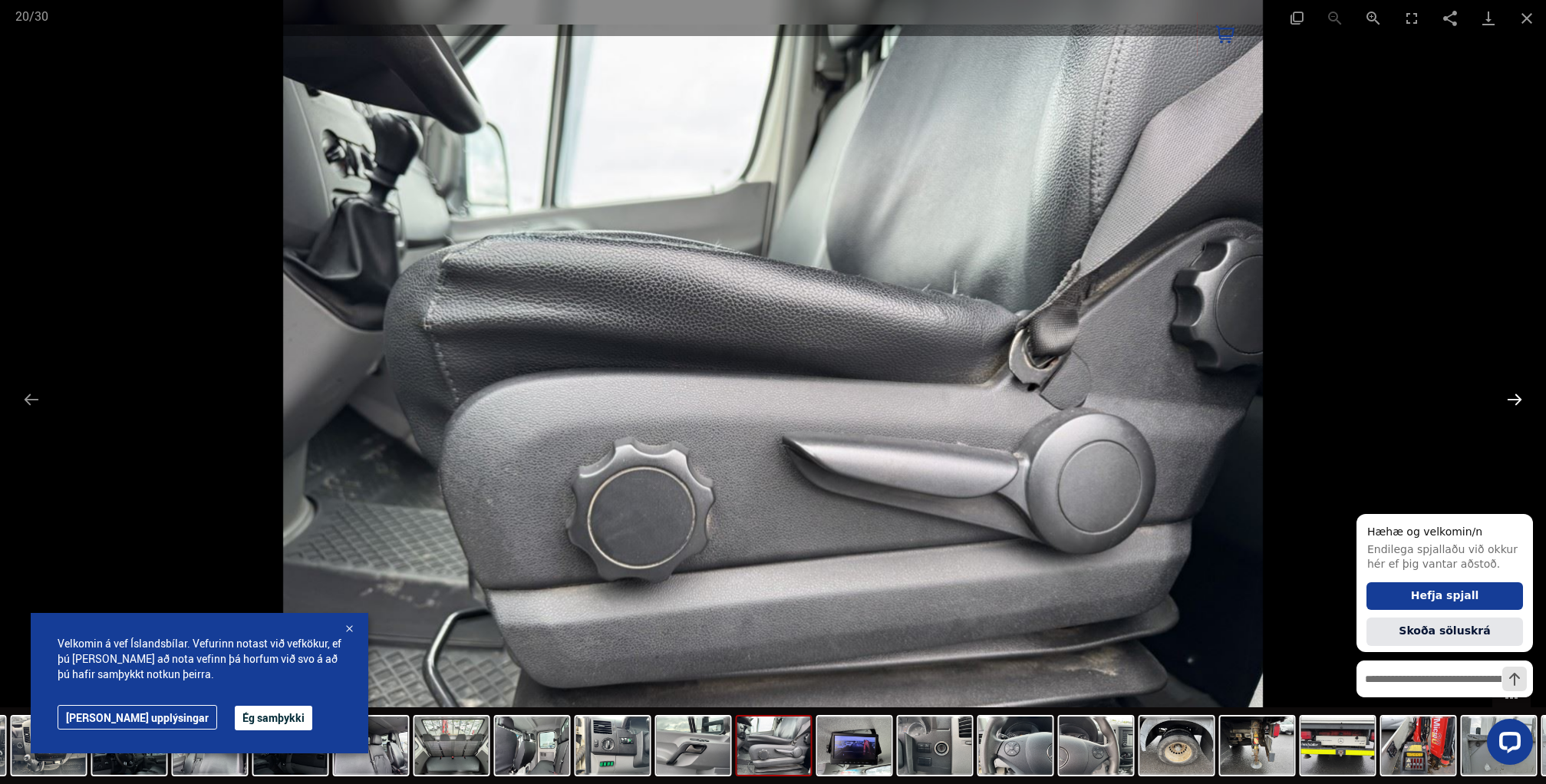
click at [1512, 396] on button "Next slide" at bounding box center [1515, 399] width 32 height 30
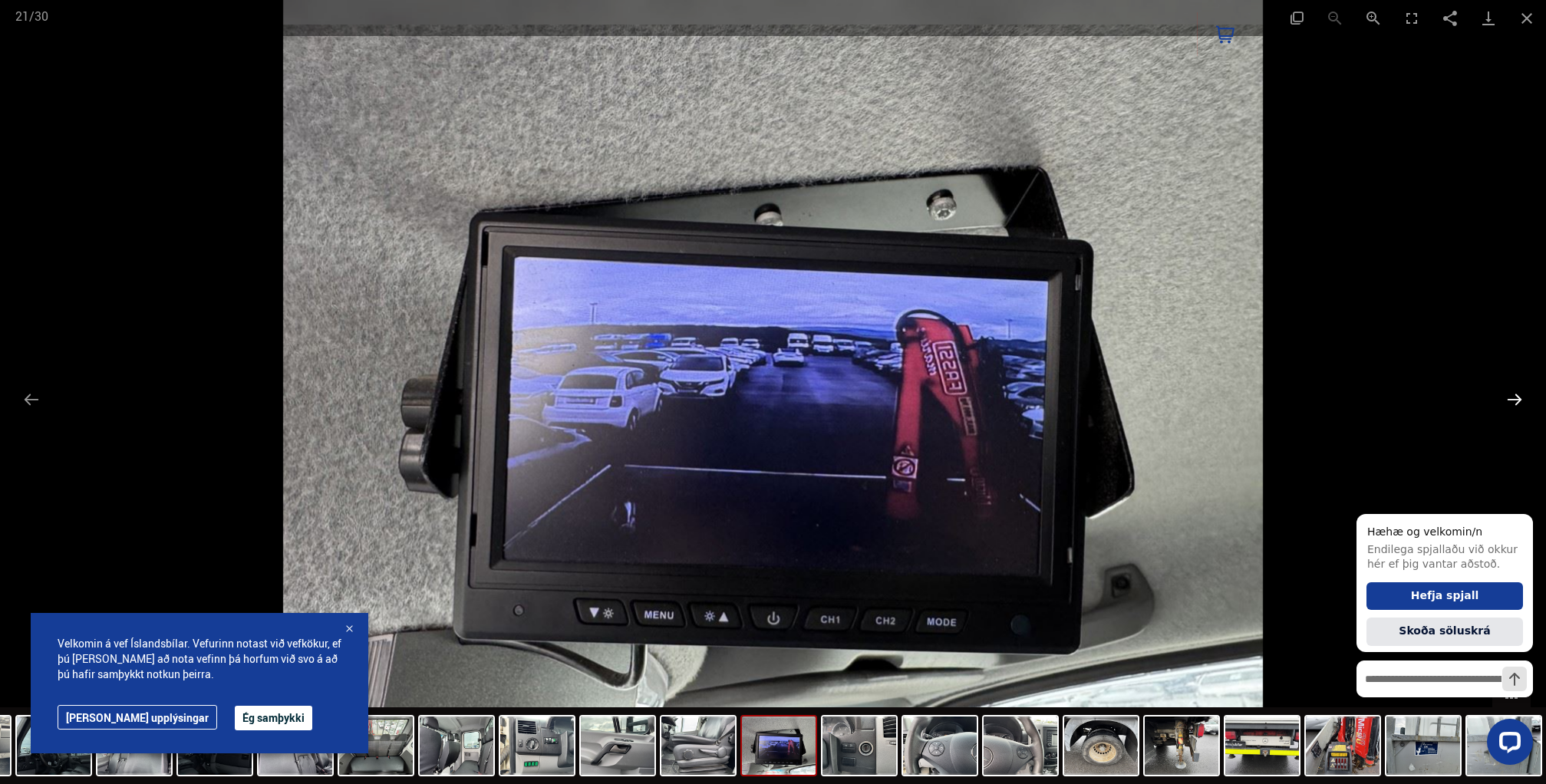
click at [1512, 396] on button "Next slide" at bounding box center [1515, 399] width 32 height 30
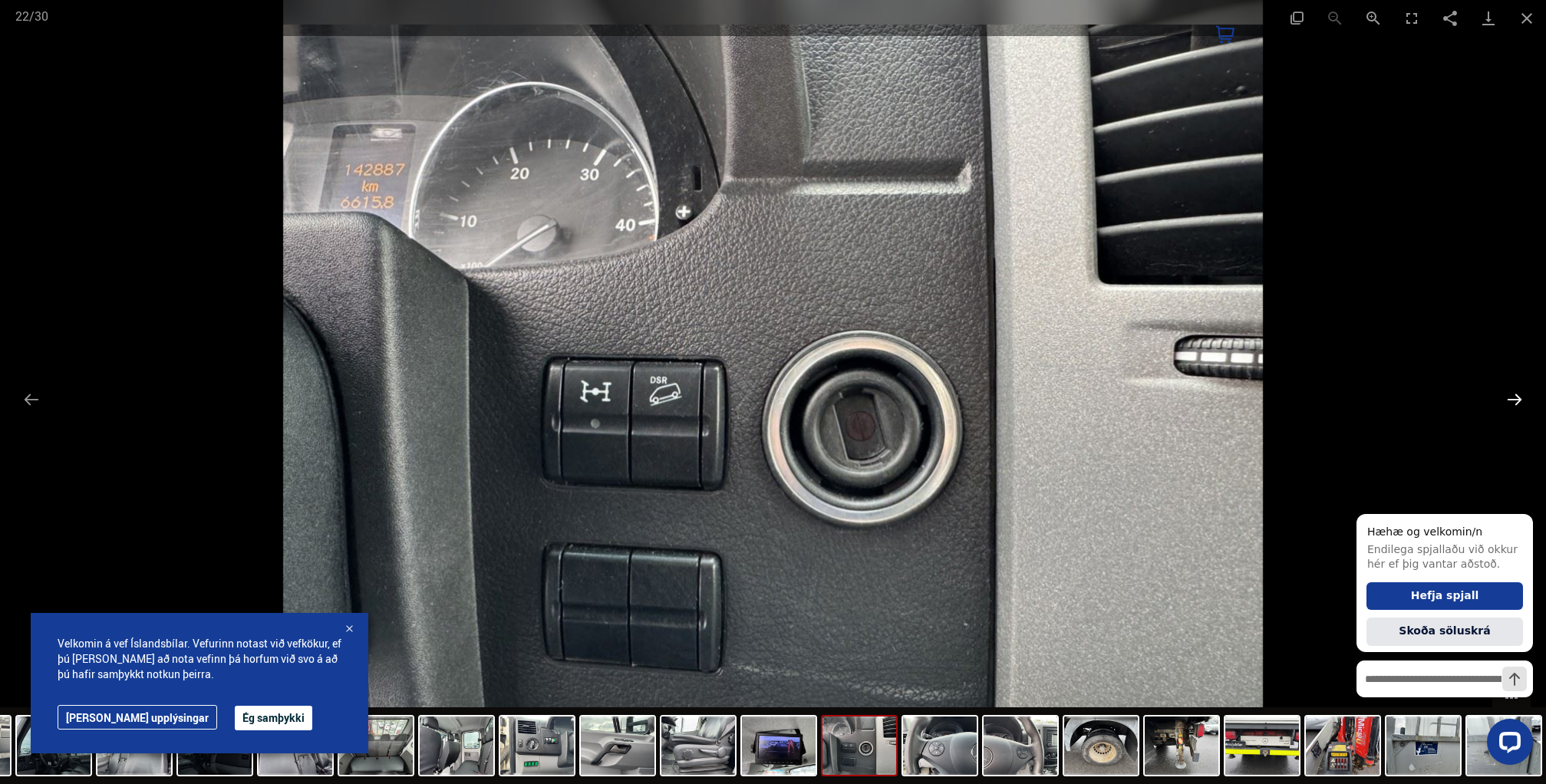
click at [1513, 396] on button "Next slide" at bounding box center [1515, 399] width 32 height 30
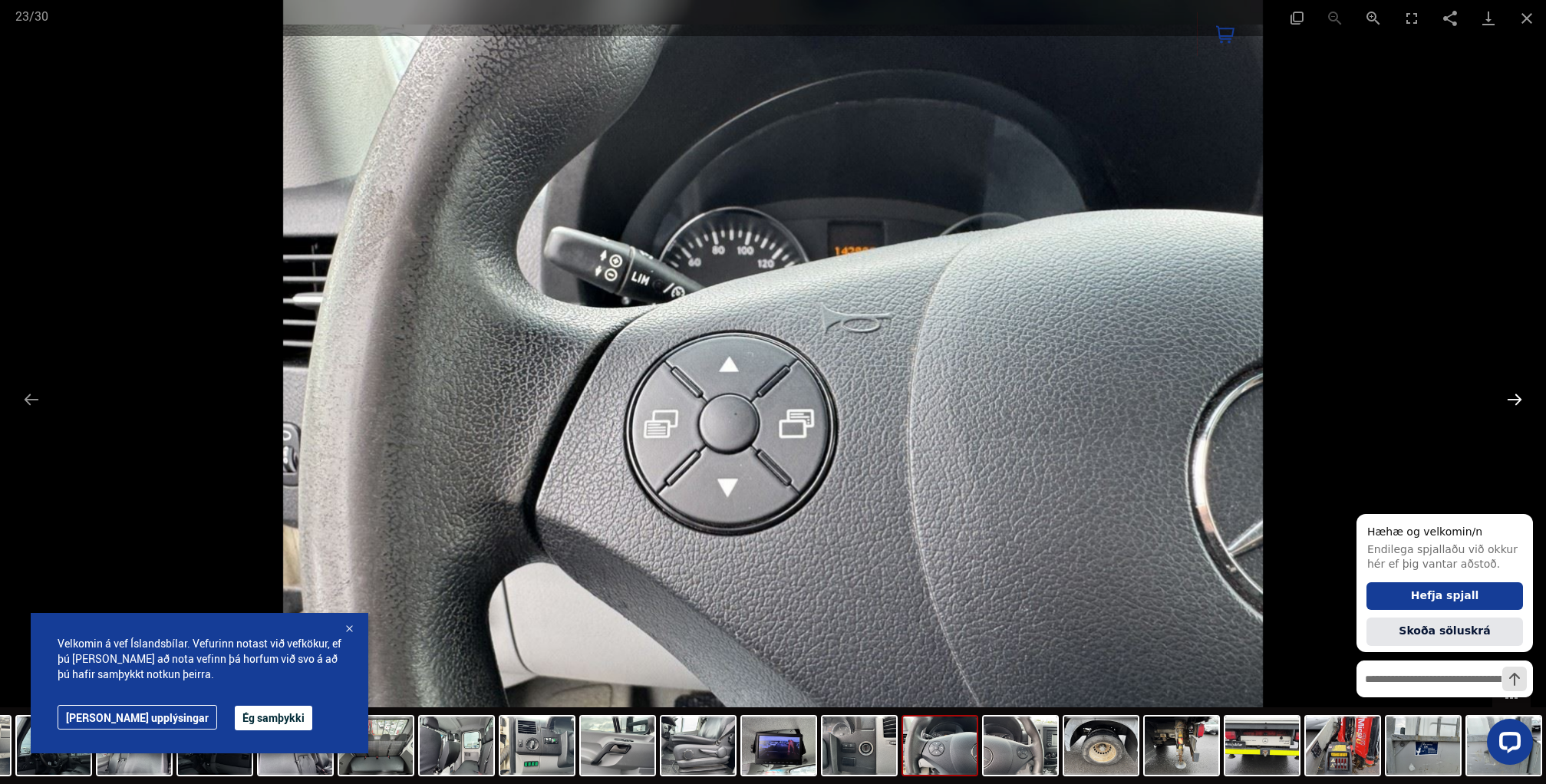
click at [1514, 396] on button "Next slide" at bounding box center [1515, 399] width 32 height 30
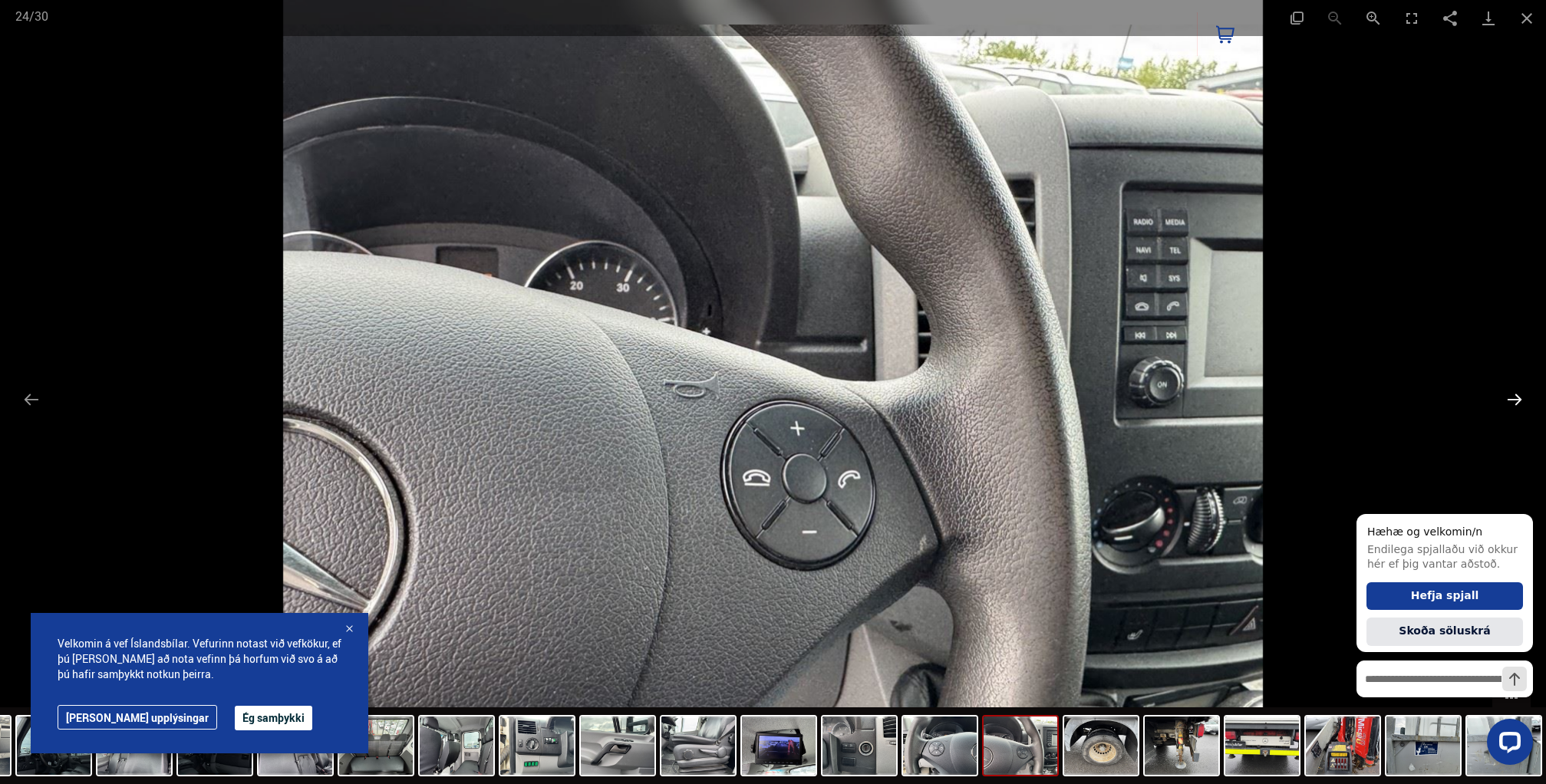
click at [1514, 397] on button "Next slide" at bounding box center [1515, 399] width 32 height 30
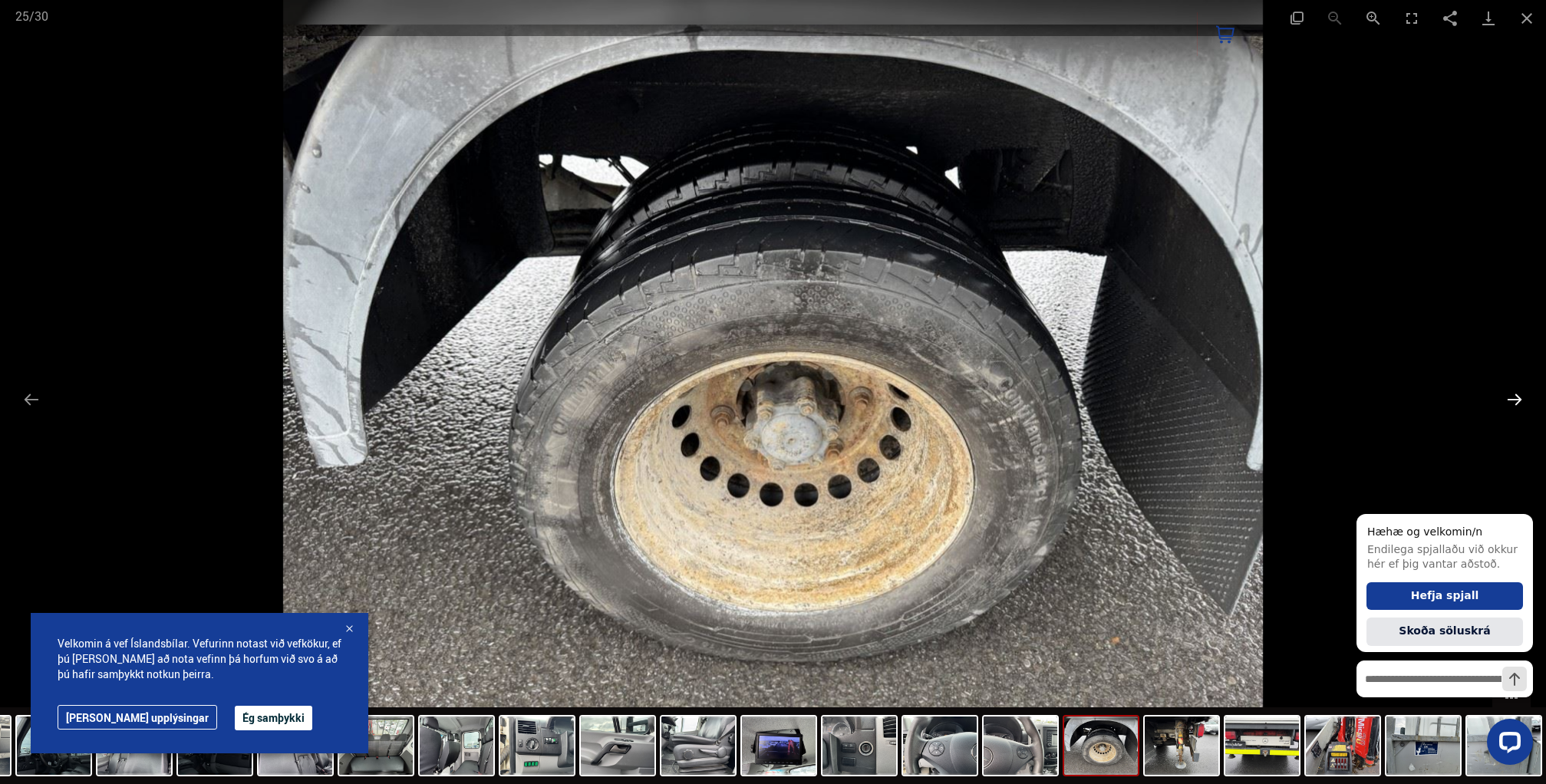
click at [1514, 397] on button "Next slide" at bounding box center [1515, 399] width 32 height 30
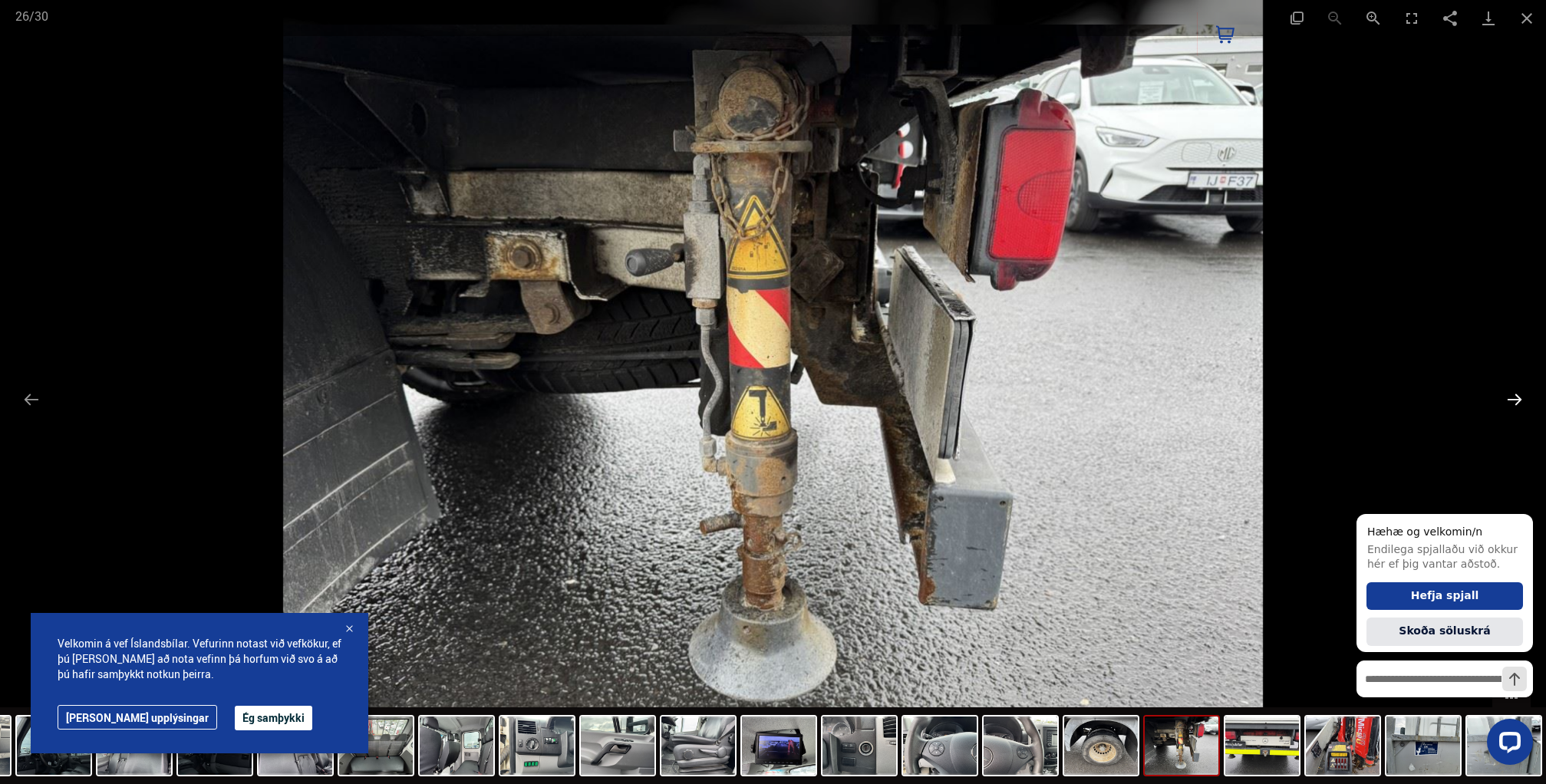
click at [1514, 397] on button "Next slide" at bounding box center [1515, 399] width 32 height 30
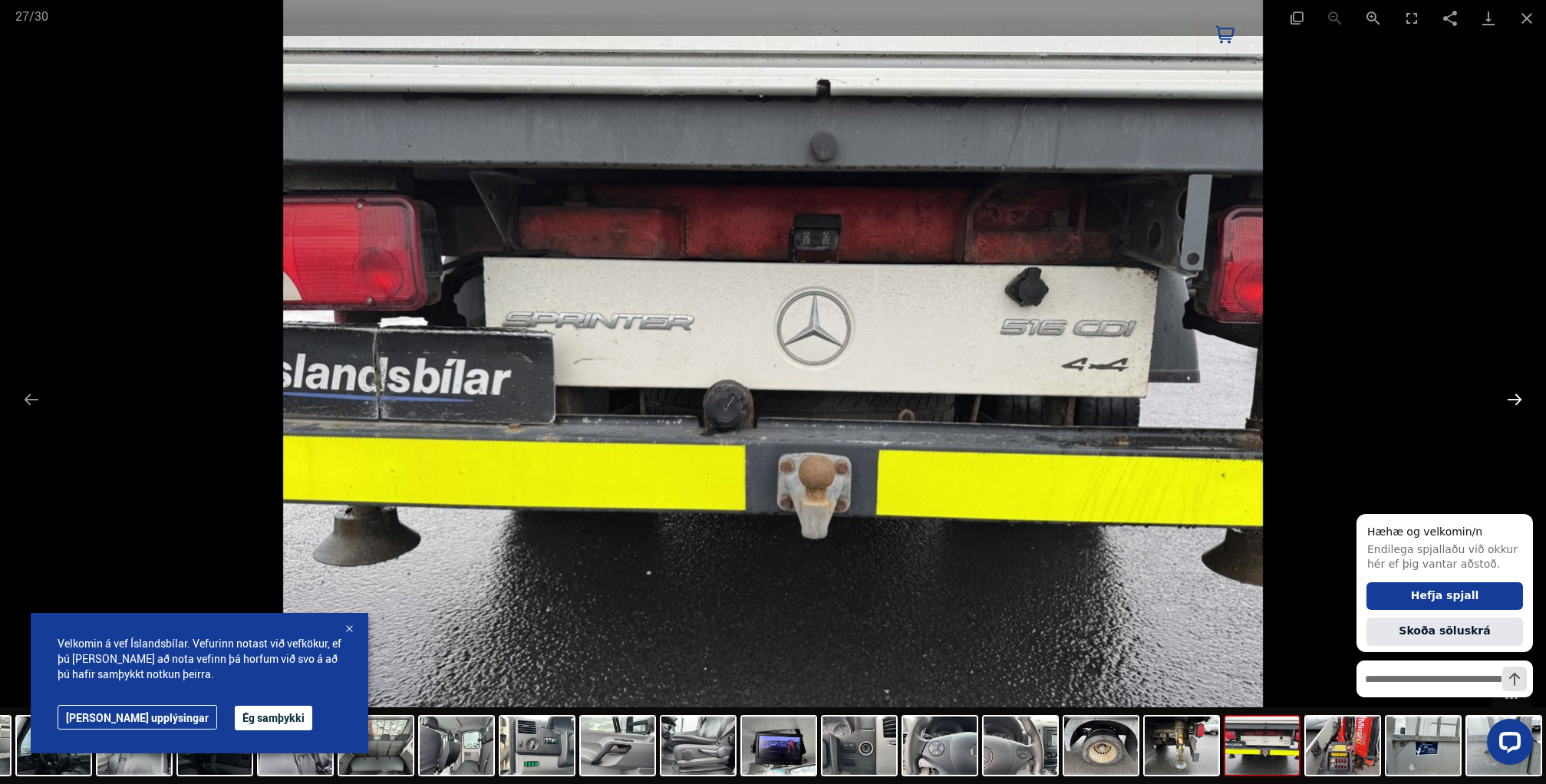
click at [1514, 398] on button "Next slide" at bounding box center [1515, 399] width 32 height 30
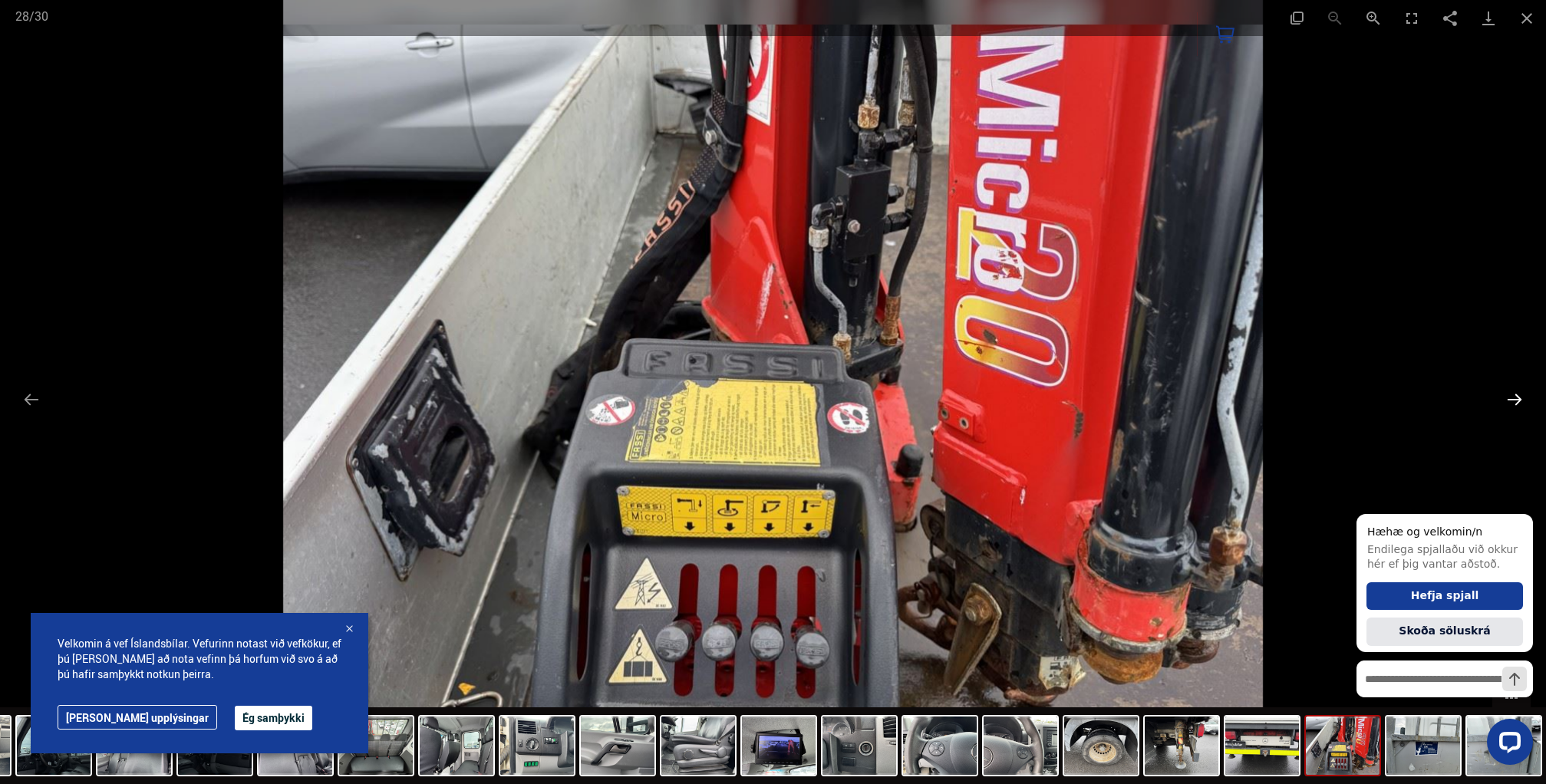
click at [1517, 395] on button "Next slide" at bounding box center [1515, 399] width 32 height 30
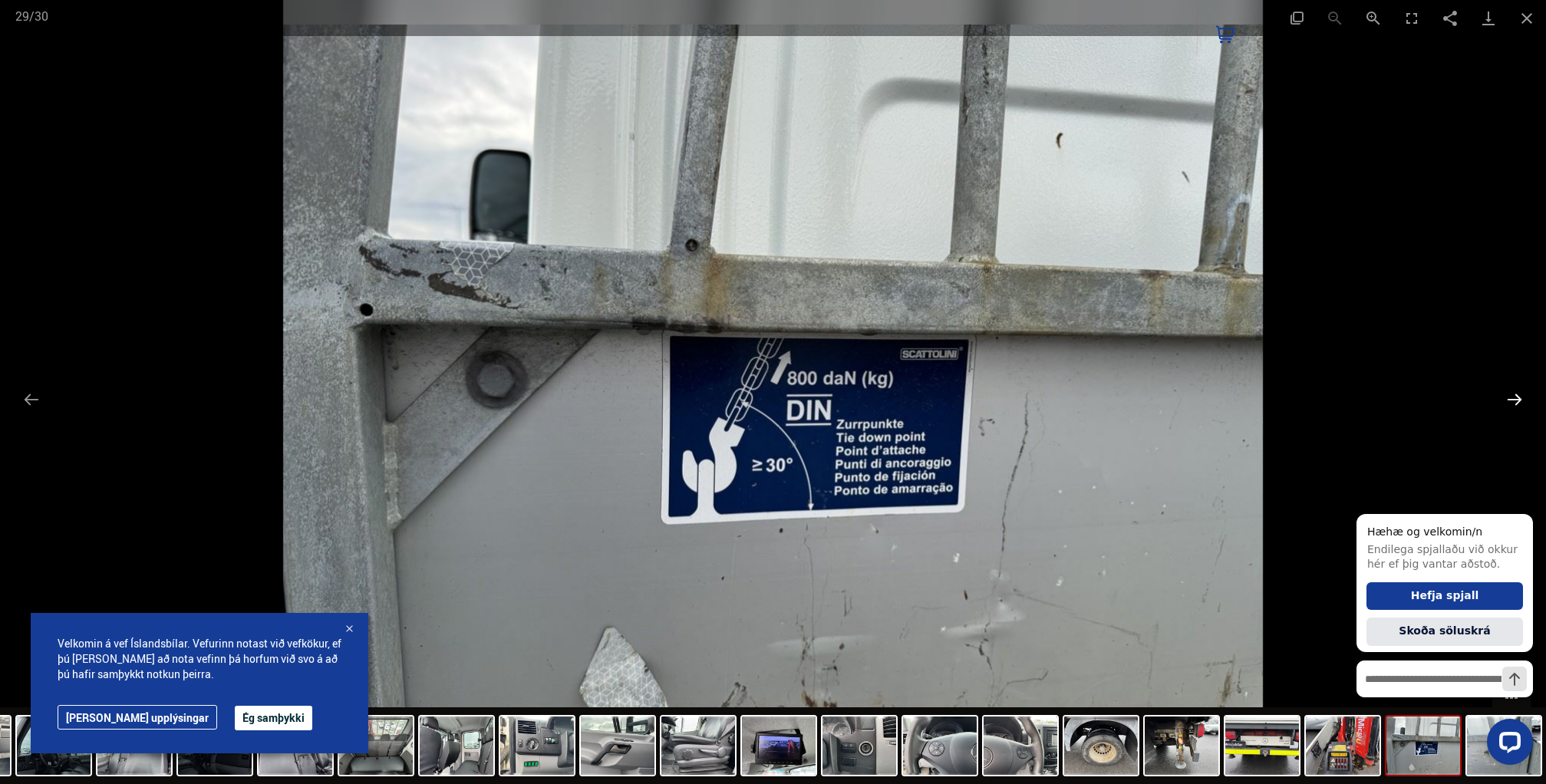
click at [1519, 395] on button "Next slide" at bounding box center [1515, 399] width 32 height 30
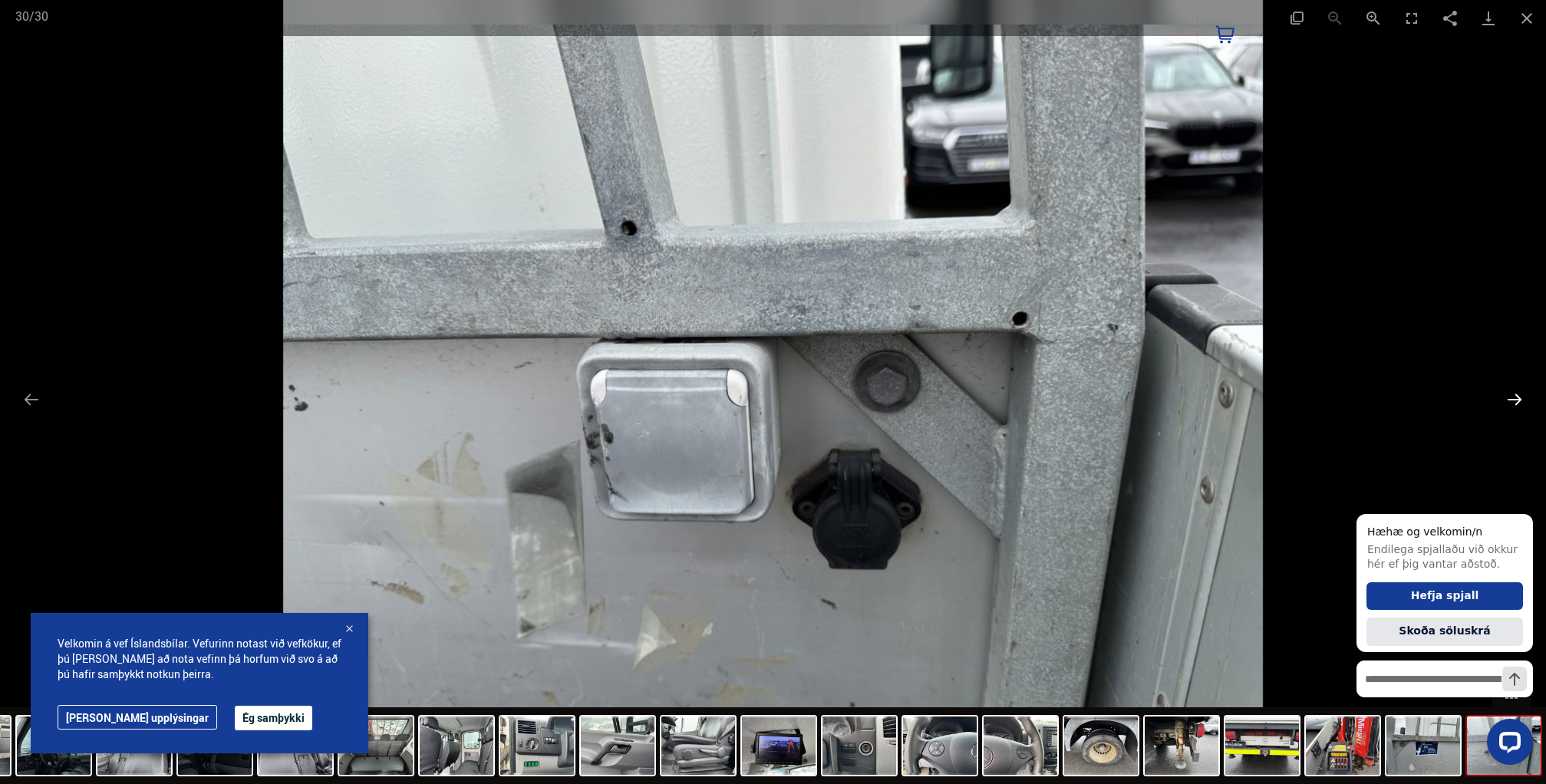
click at [1520, 394] on button "Next slide" at bounding box center [1515, 399] width 32 height 30
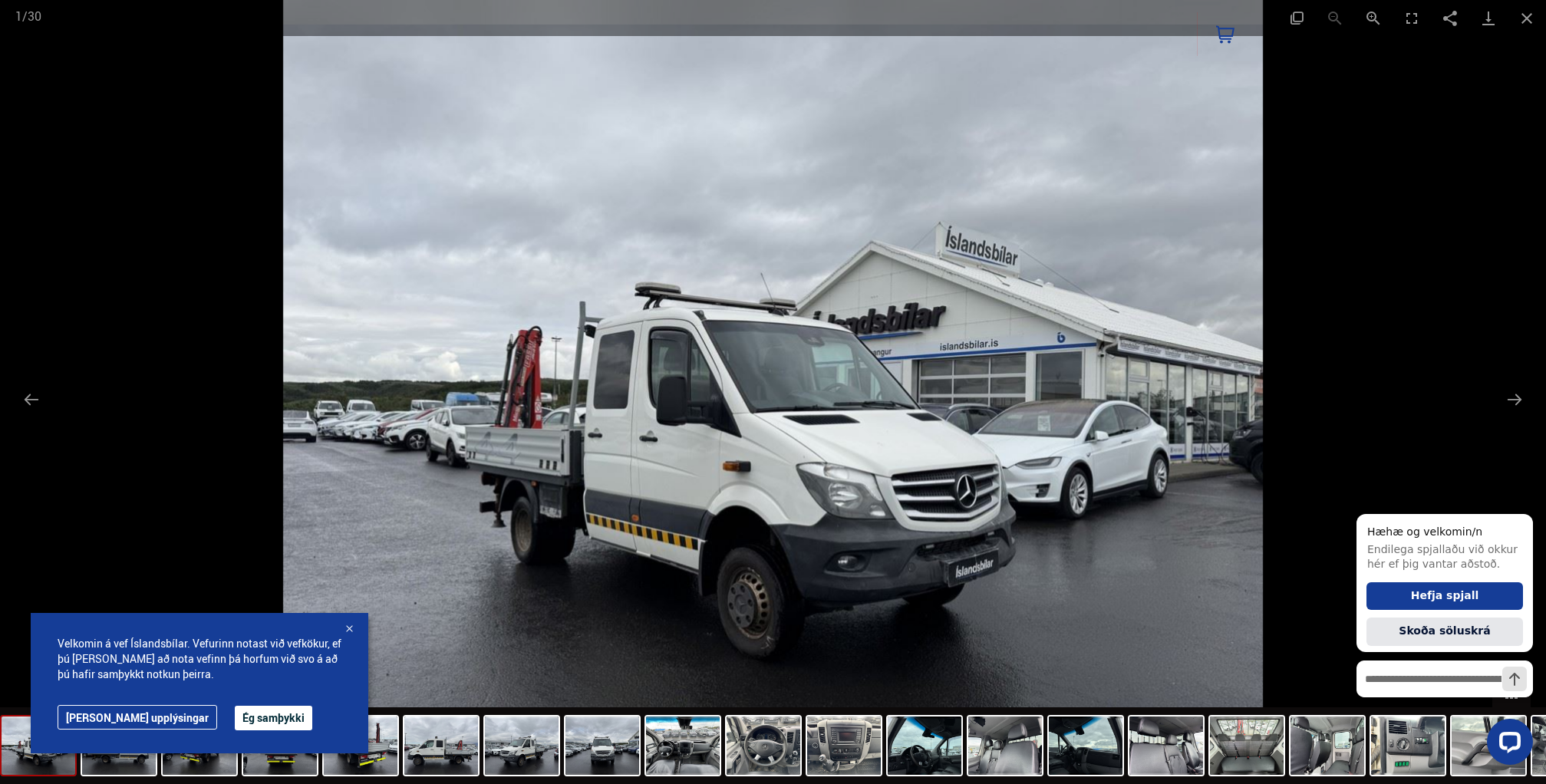
click at [346, 625] on div at bounding box center [349, 629] width 15 height 15
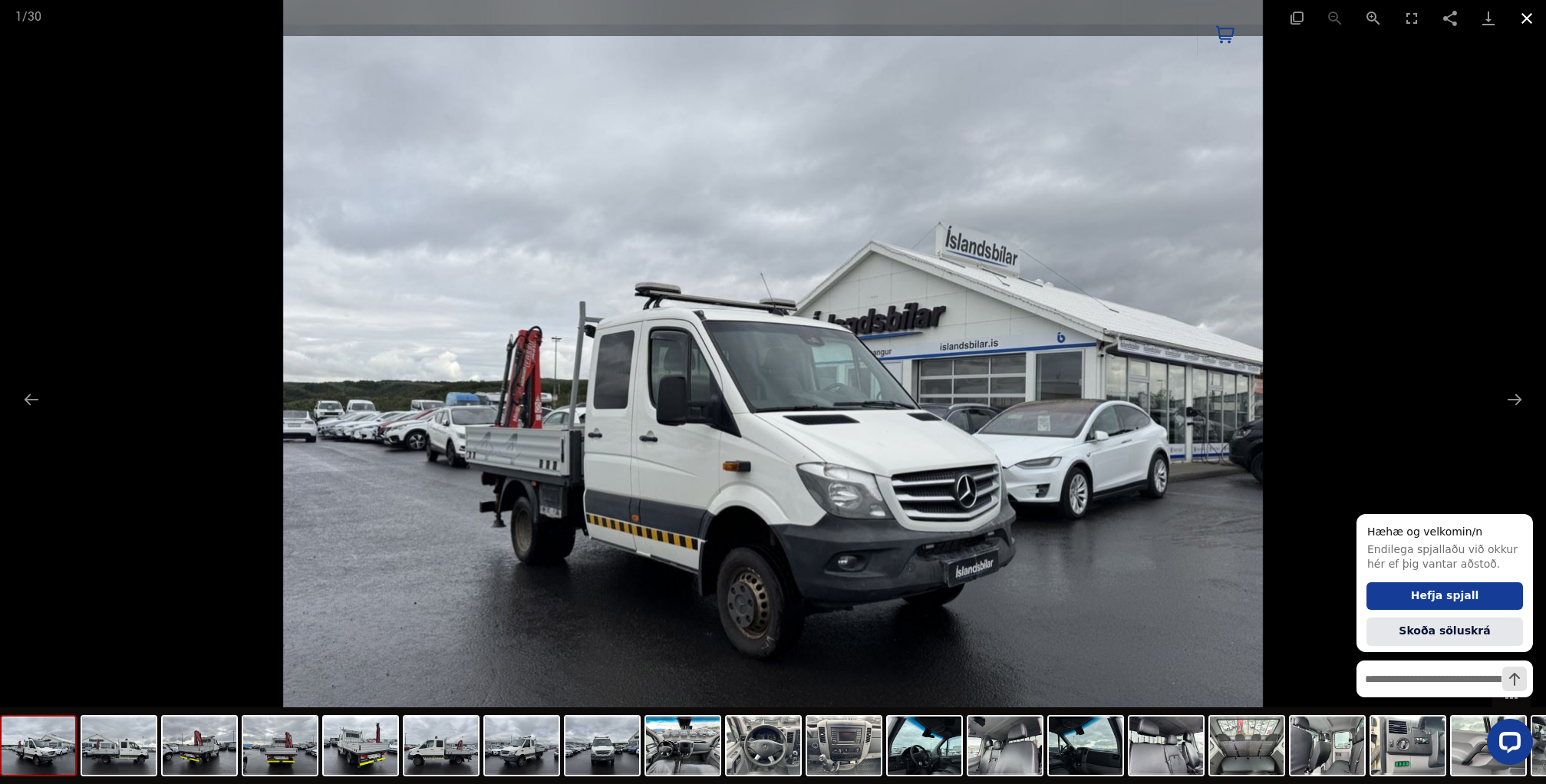
click at [1527, 12] on button "Close gallery" at bounding box center [1526, 18] width 39 height 36
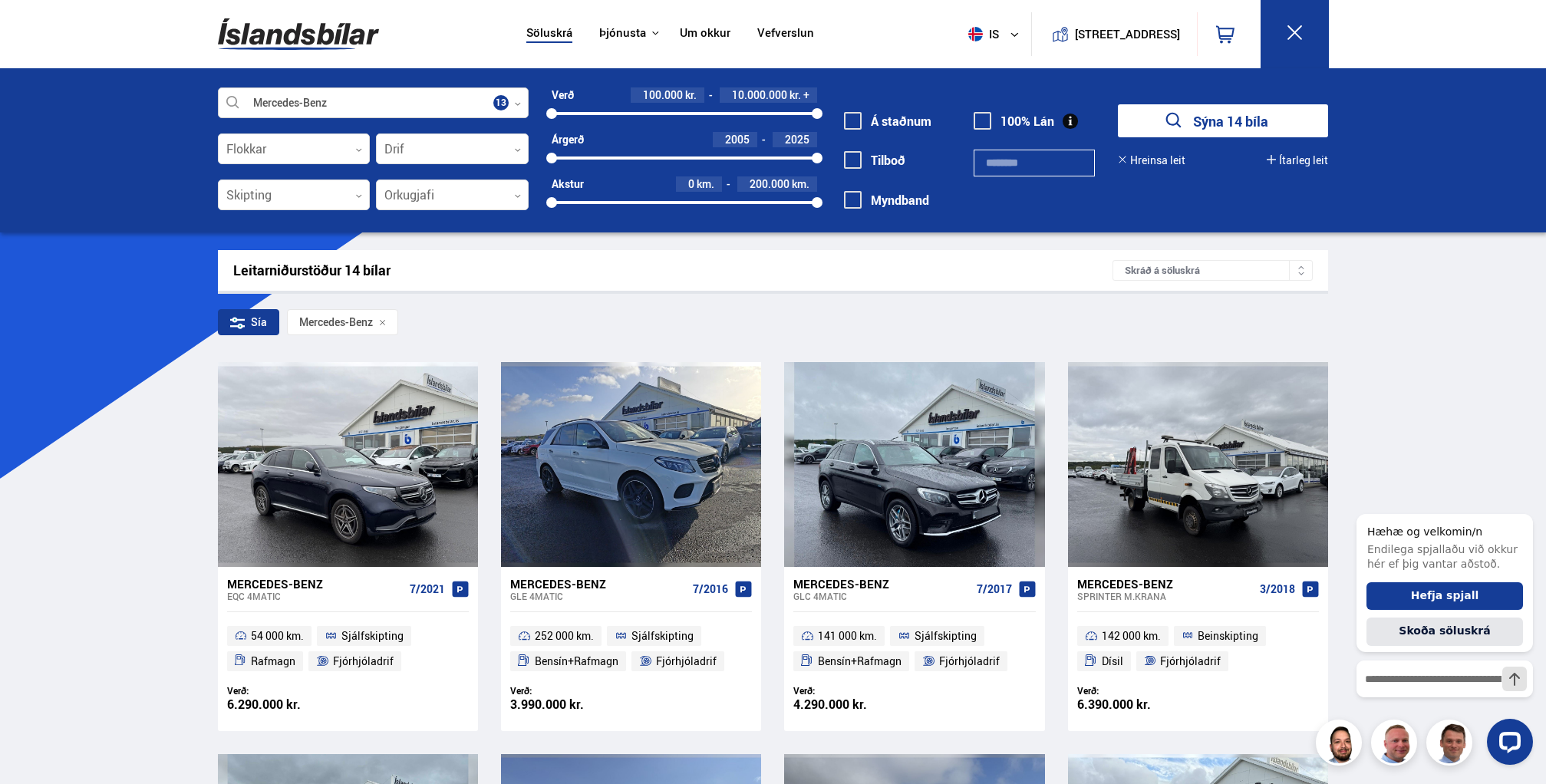
click at [516, 100] on icon at bounding box center [517, 103] width 7 height 7
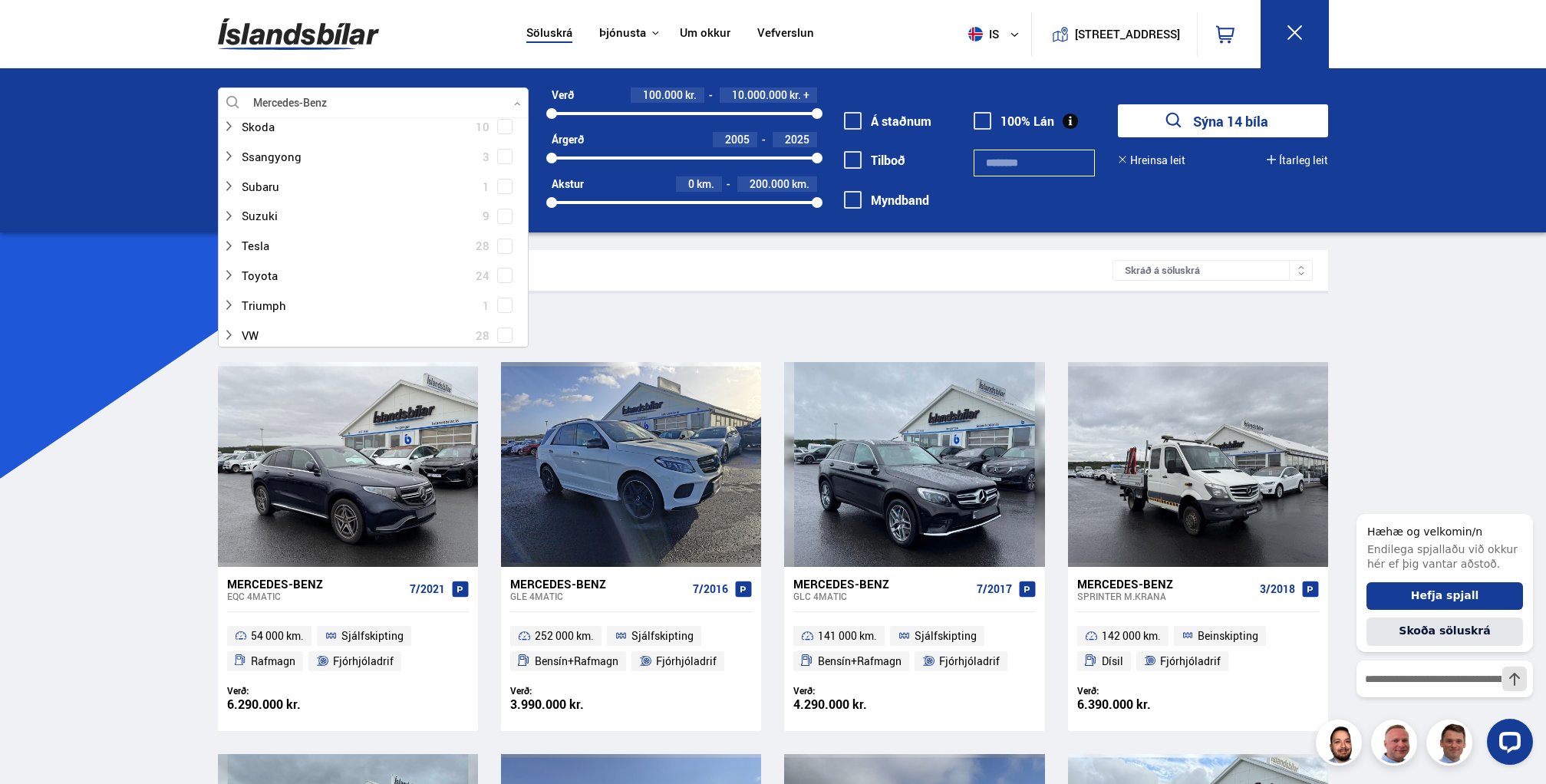
scroll to position [1073, 0]
